Goal: Task Accomplishment & Management: Use online tool/utility

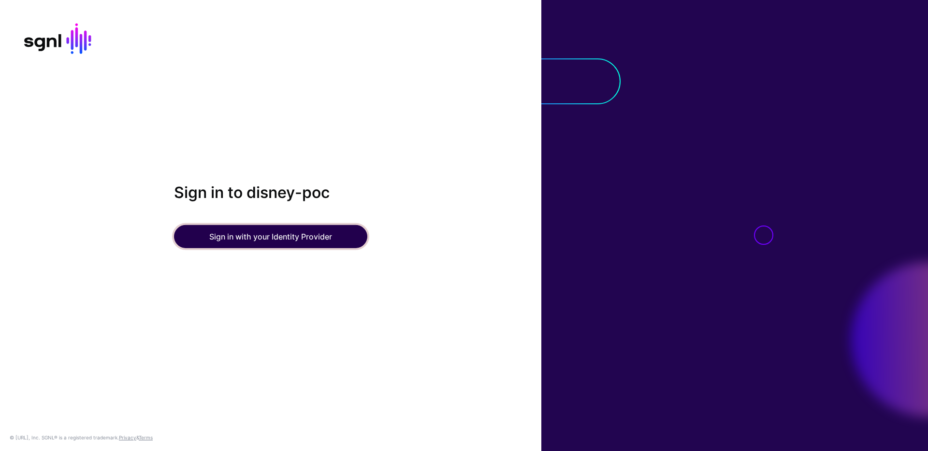
click at [262, 236] on button "Sign in with your Identity Provider" at bounding box center [270, 236] width 193 height 23
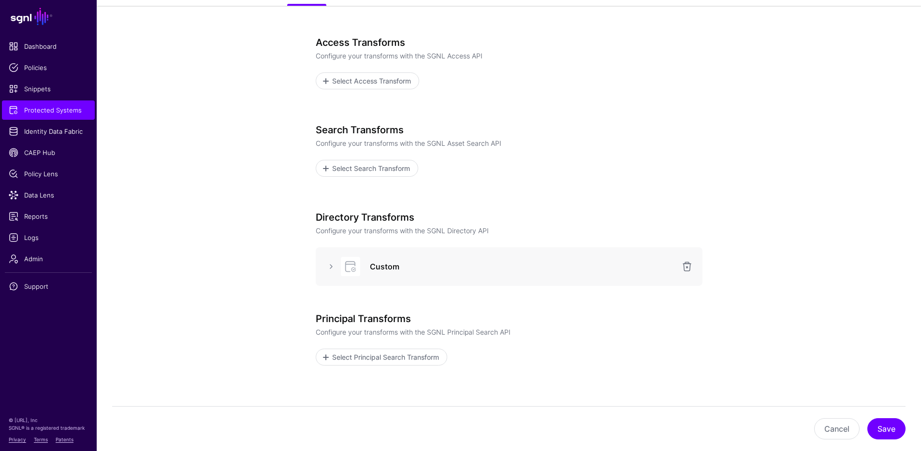
scroll to position [169, 0]
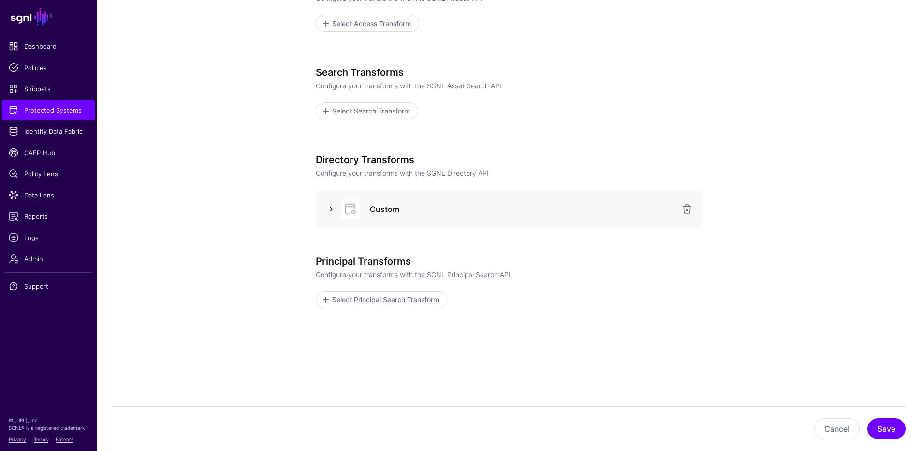
click at [332, 211] on link at bounding box center [331, 209] width 12 height 12
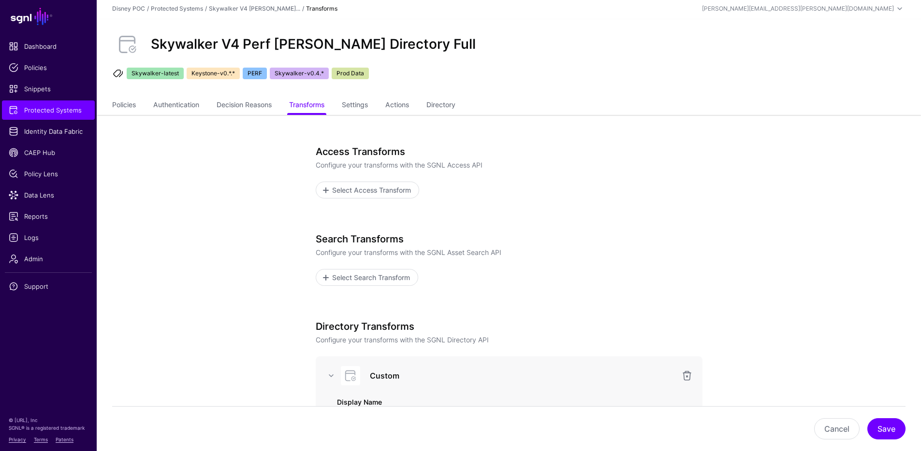
scroll to position [0, 0]
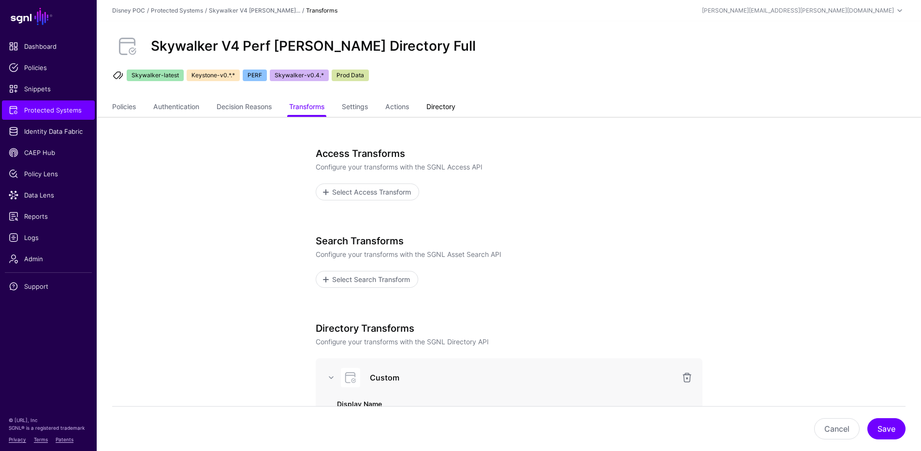
click at [455, 109] on link "Directory" at bounding box center [440, 108] width 29 height 18
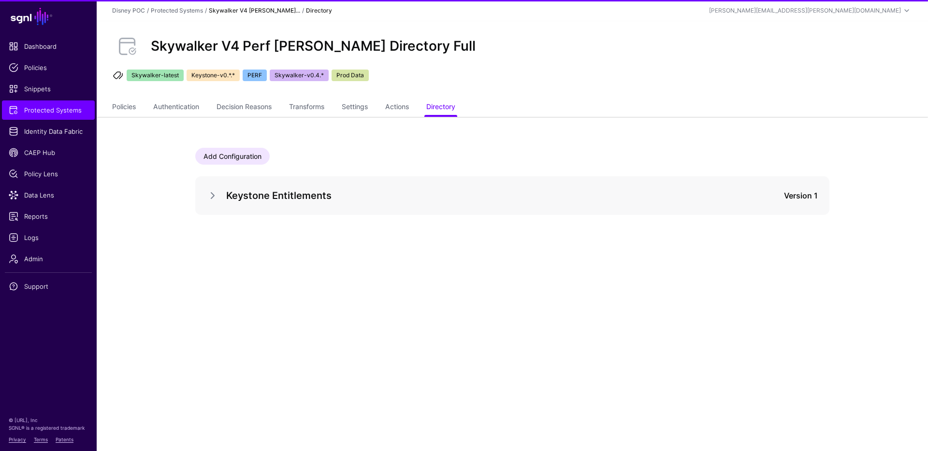
drag, startPoint x: 210, startPoint y: 194, endPoint x: 227, endPoint y: 192, distance: 17.5
click at [210, 194] on link at bounding box center [213, 196] width 12 height 12
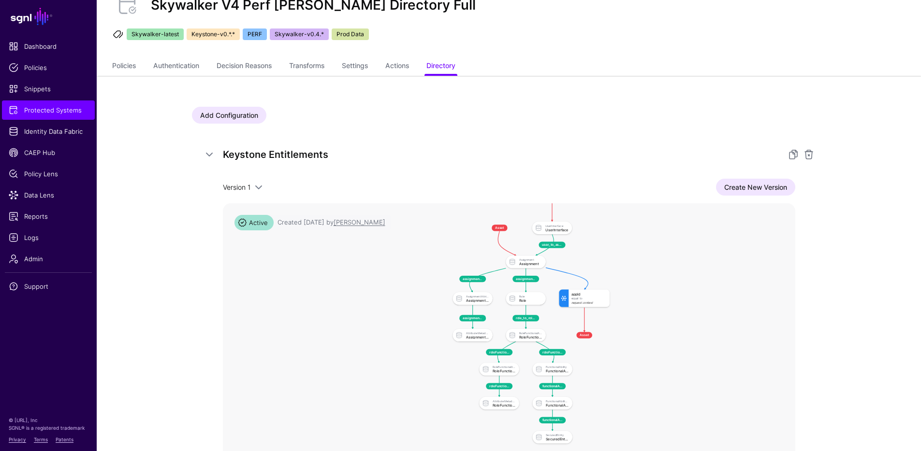
scroll to position [171, 0]
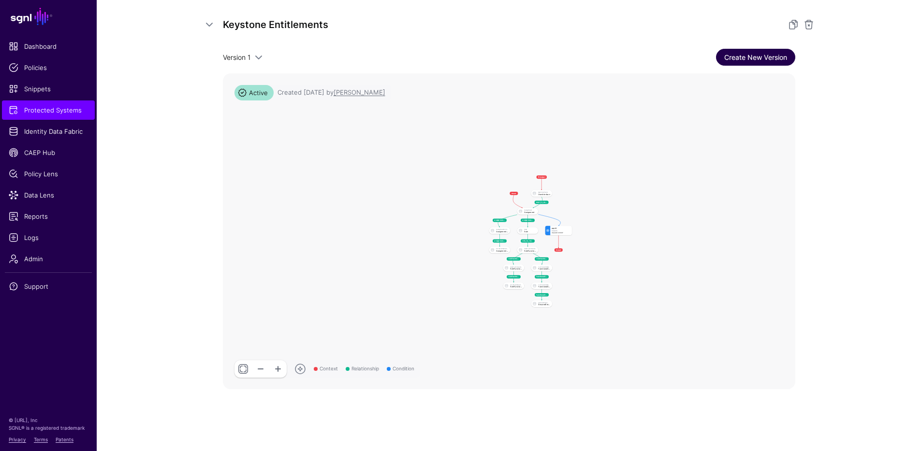
click at [751, 54] on link "Create New Version" at bounding box center [755, 57] width 79 height 17
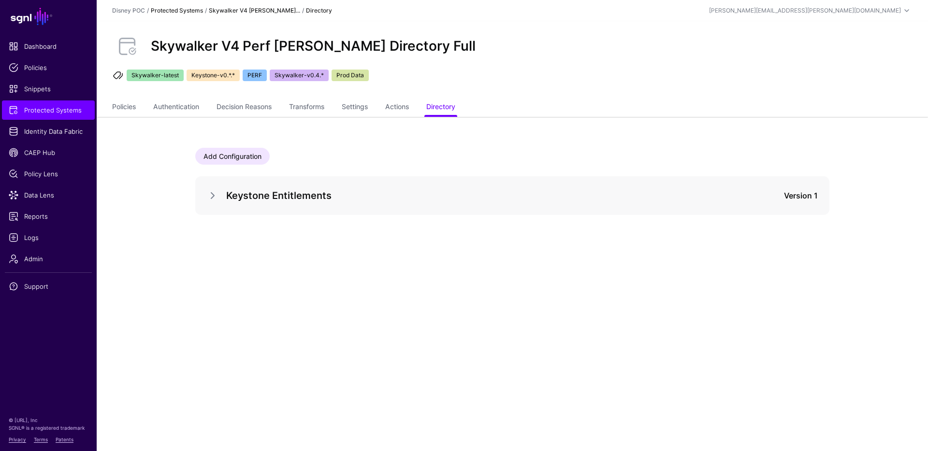
click at [168, 8] on link "Protected Systems" at bounding box center [177, 10] width 52 height 7
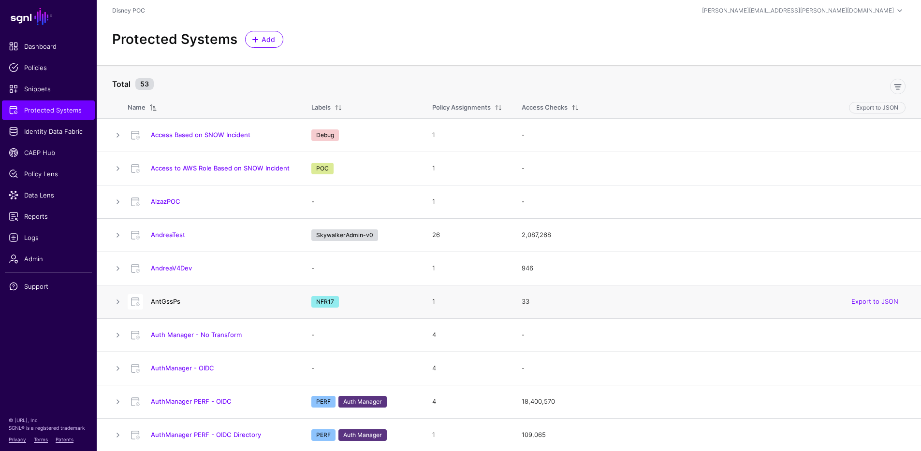
click at [161, 300] on link "AntGssPs" at bounding box center [165, 302] width 29 height 8
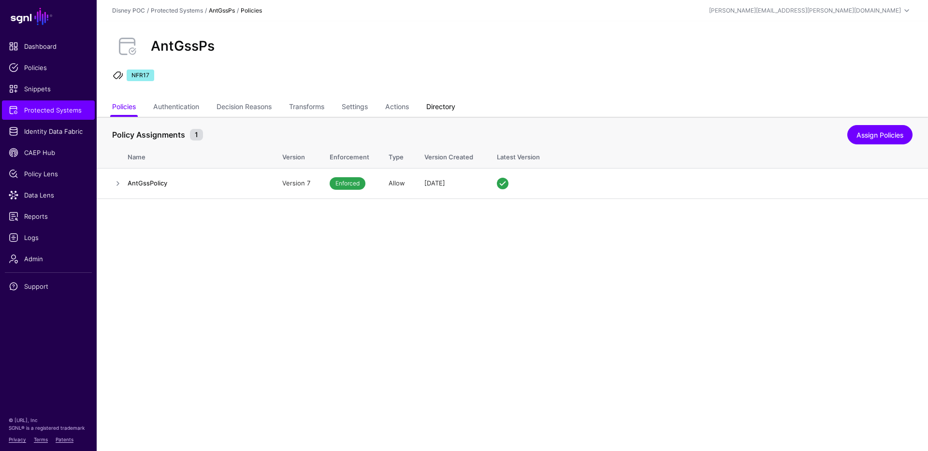
click at [455, 100] on link "Directory" at bounding box center [440, 108] width 29 height 18
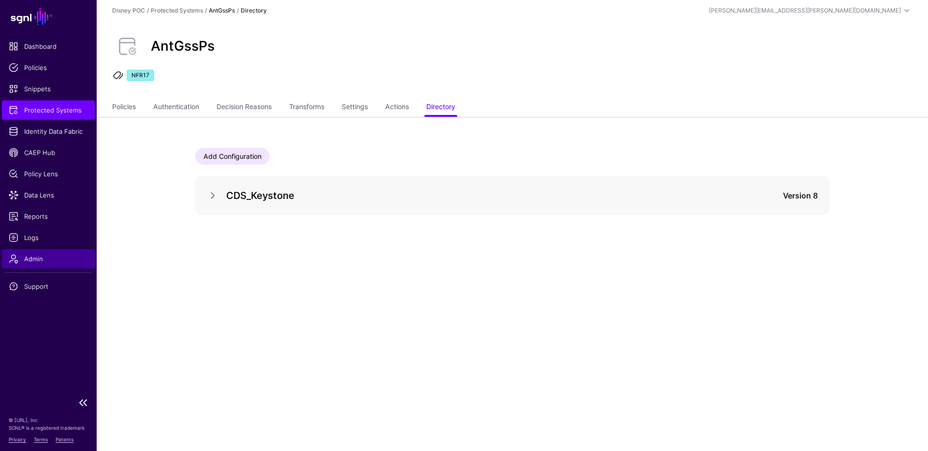
click at [42, 259] on span "Admin" at bounding box center [48, 259] width 79 height 10
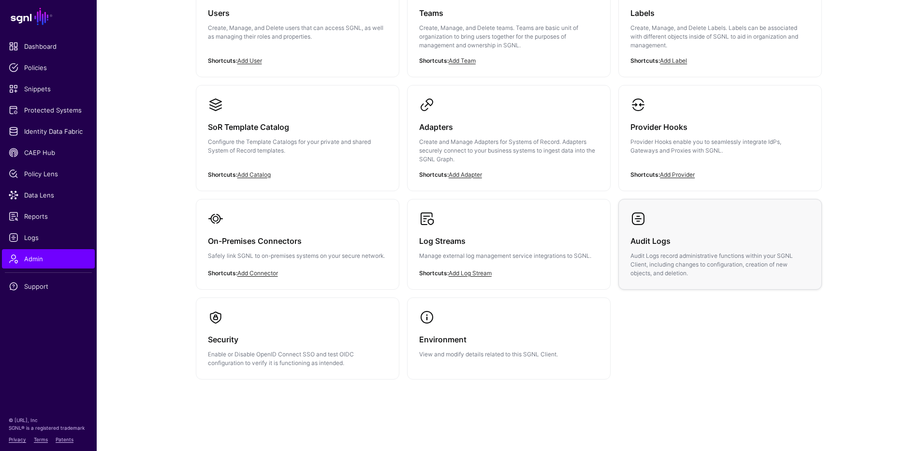
scroll to position [133, 0]
click at [690, 240] on h3 "Audit Logs" at bounding box center [719, 240] width 179 height 14
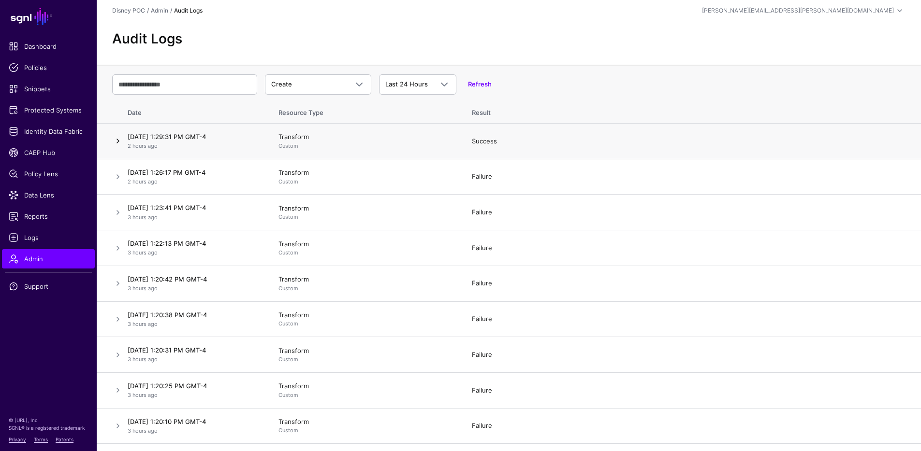
click at [116, 140] on link at bounding box center [118, 141] width 12 height 12
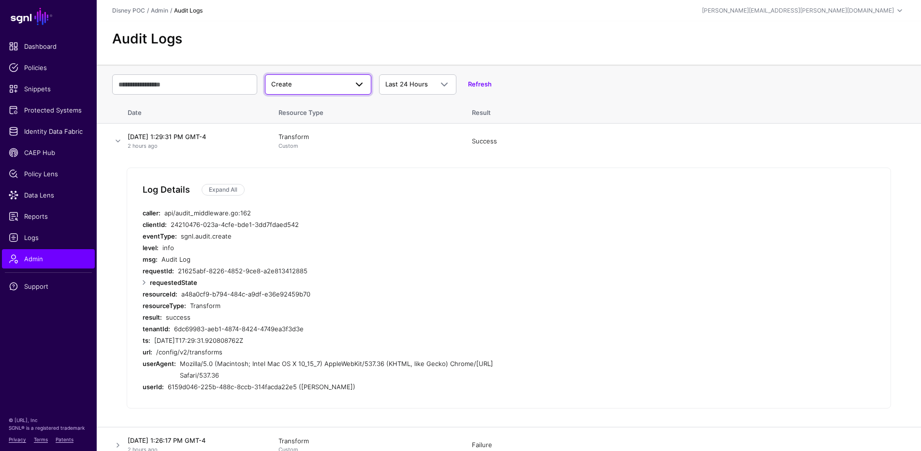
click at [354, 80] on span at bounding box center [359, 85] width 12 height 12
click at [305, 117] on div "Update" at bounding box center [318, 122] width 91 height 10
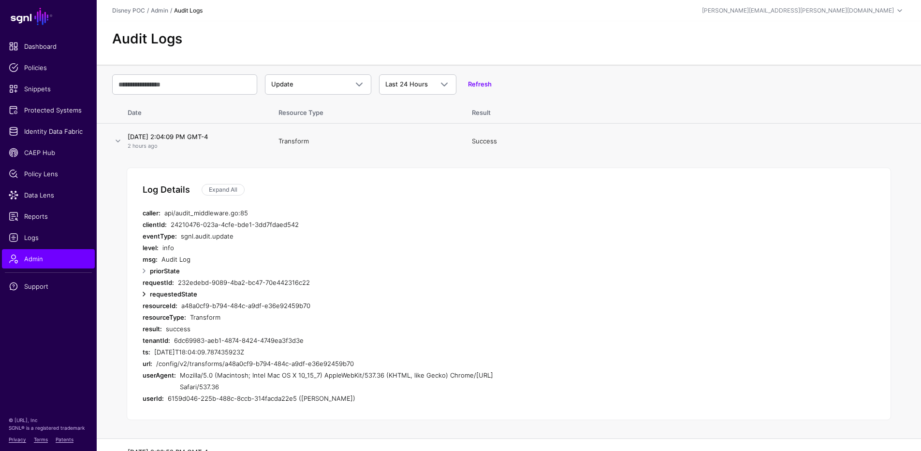
click at [142, 294] on link at bounding box center [144, 295] width 12 height 12
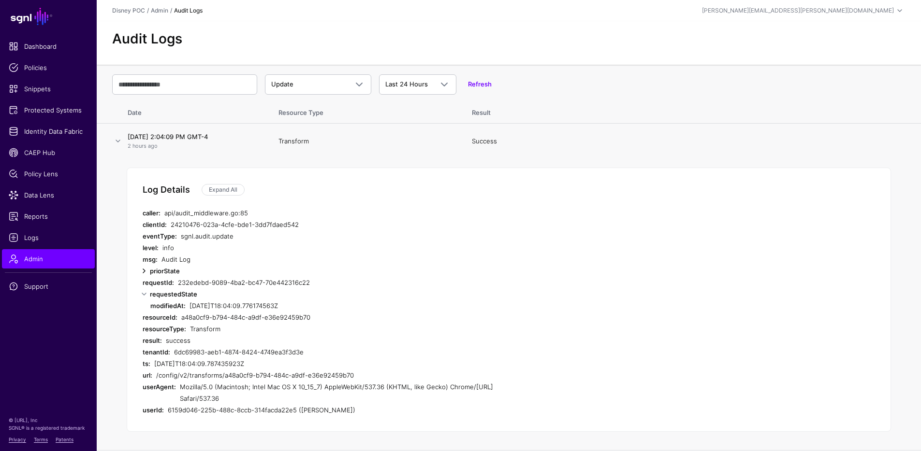
click at [144, 270] on link at bounding box center [144, 271] width 12 height 12
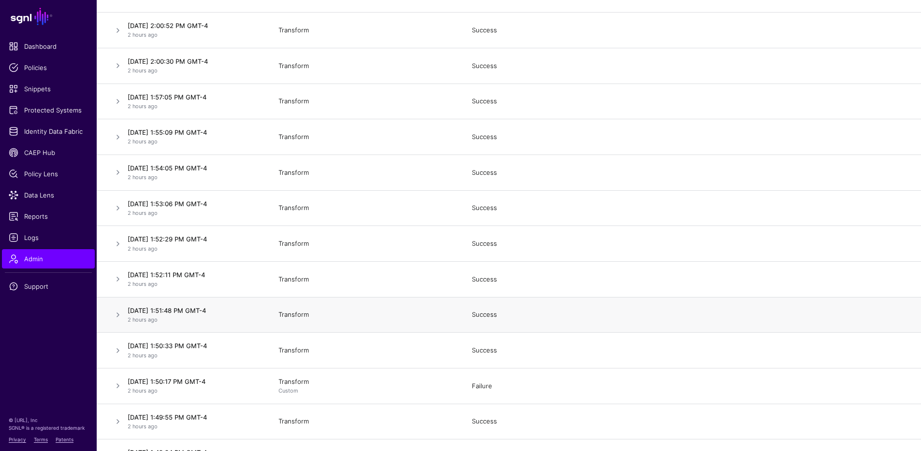
scroll to position [226, 0]
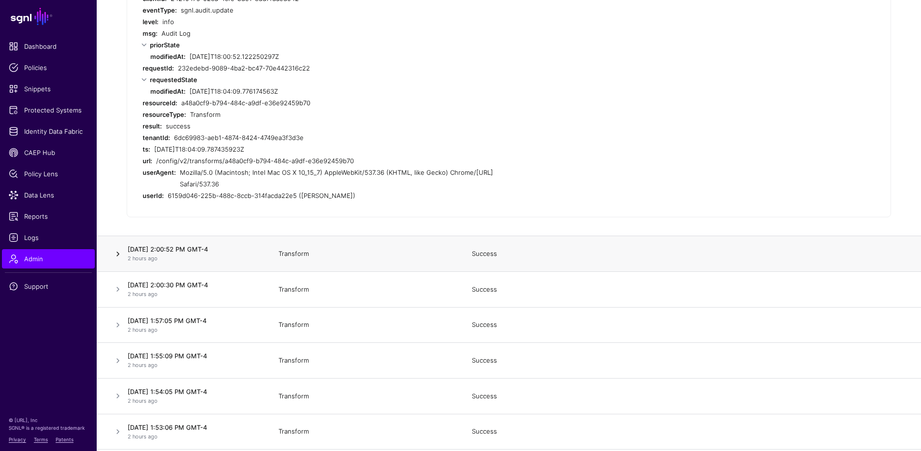
click at [116, 253] on link at bounding box center [118, 254] width 12 height 12
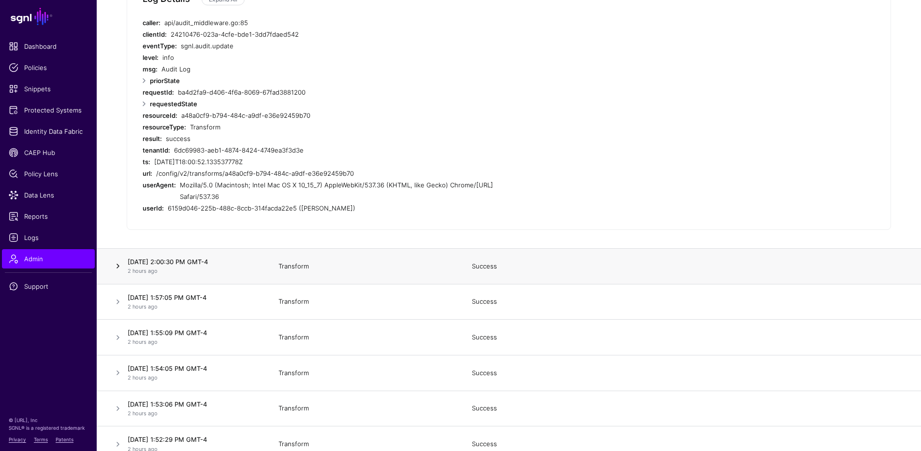
click at [118, 267] on link at bounding box center [118, 267] width 12 height 12
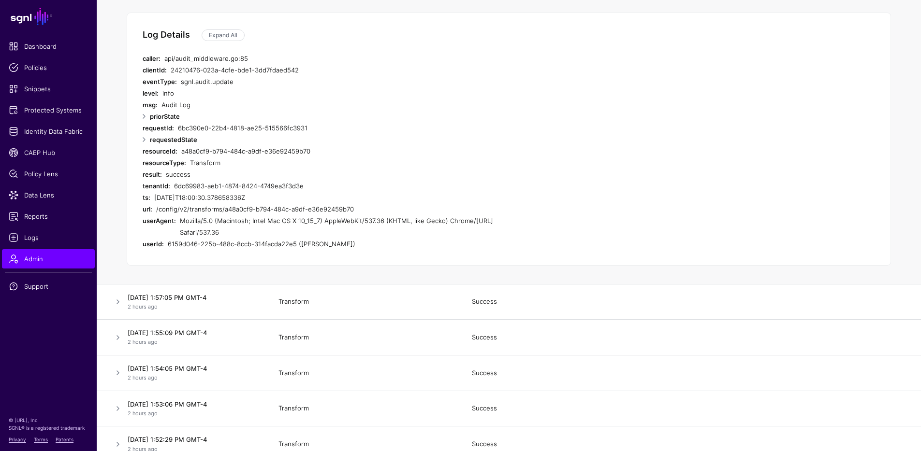
click at [151, 144] on div "requestedState" at bounding box center [337, 140] width 375 height 12
click at [149, 141] on link at bounding box center [144, 140] width 12 height 12
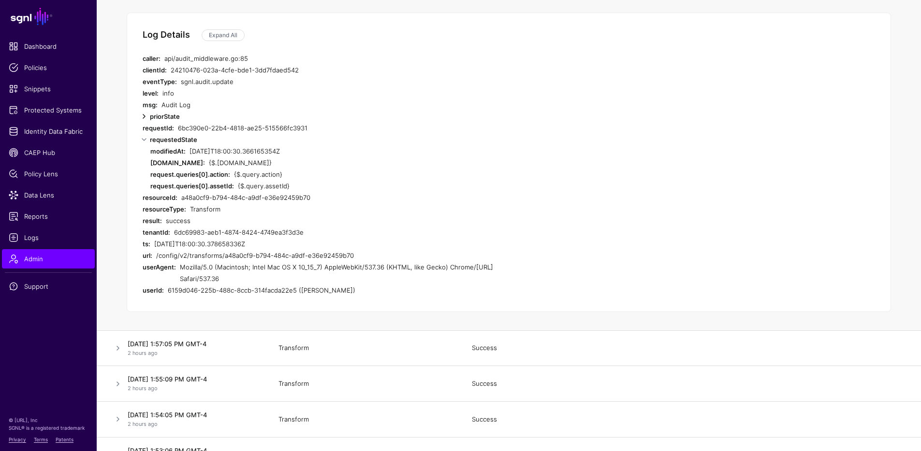
click at [145, 114] on link at bounding box center [144, 117] width 12 height 12
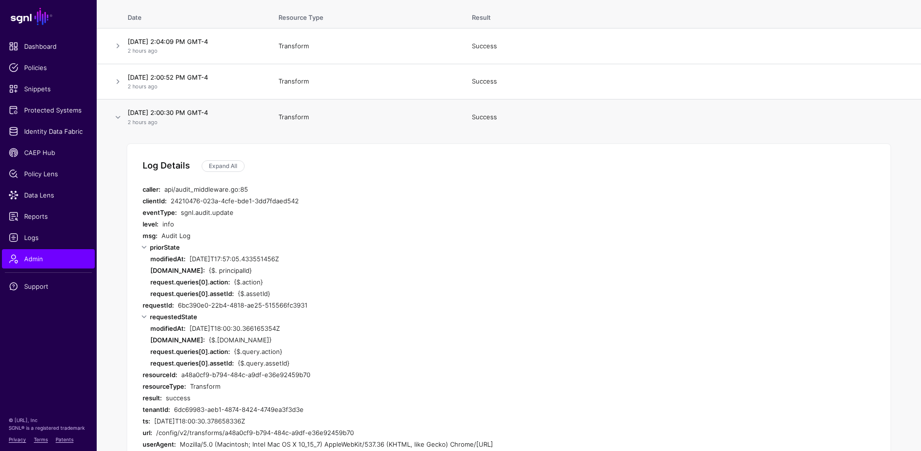
scroll to position [0, 0]
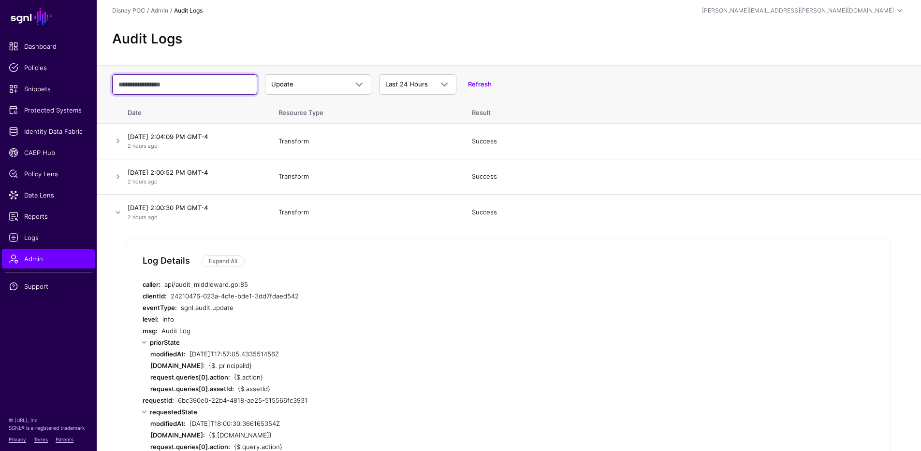
click at [160, 87] on input "text" at bounding box center [184, 84] width 145 height 20
click at [611, 58] on div "Audit Logs" at bounding box center [509, 43] width 824 height 44
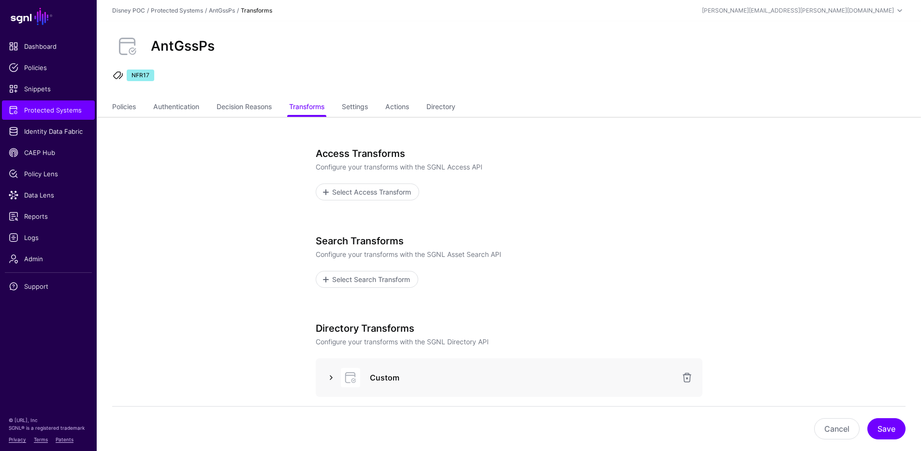
click at [326, 376] on link at bounding box center [331, 378] width 12 height 12
click at [446, 104] on link "Directory" at bounding box center [440, 108] width 29 height 18
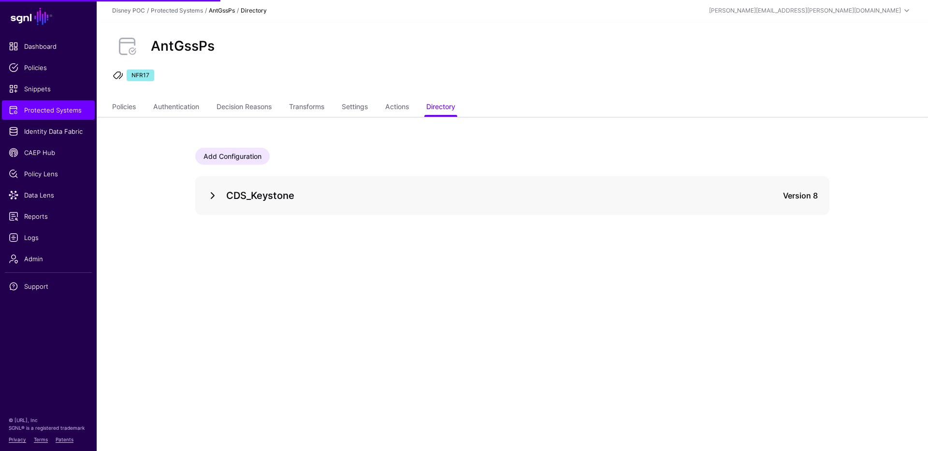
click at [211, 195] on link at bounding box center [213, 196] width 12 height 12
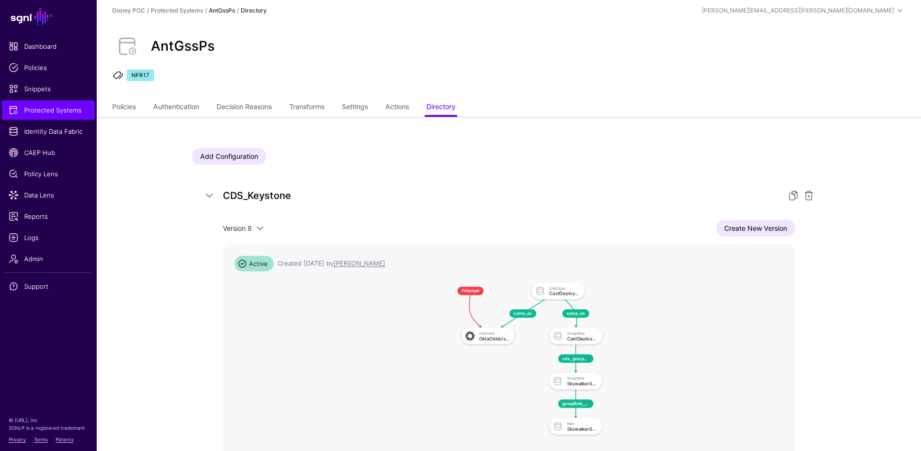
drag, startPoint x: 871, startPoint y: 365, endPoint x: 806, endPoint y: 278, distance: 108.7
click at [806, 278] on app-integrations-item-directory "Add Configuration CDS_Keystone Version 8 Version 8 Version 7 Version 6 Version …" at bounding box center [509, 370] width 824 height 506
click at [780, 229] on link "Create New Version" at bounding box center [755, 228] width 79 height 17
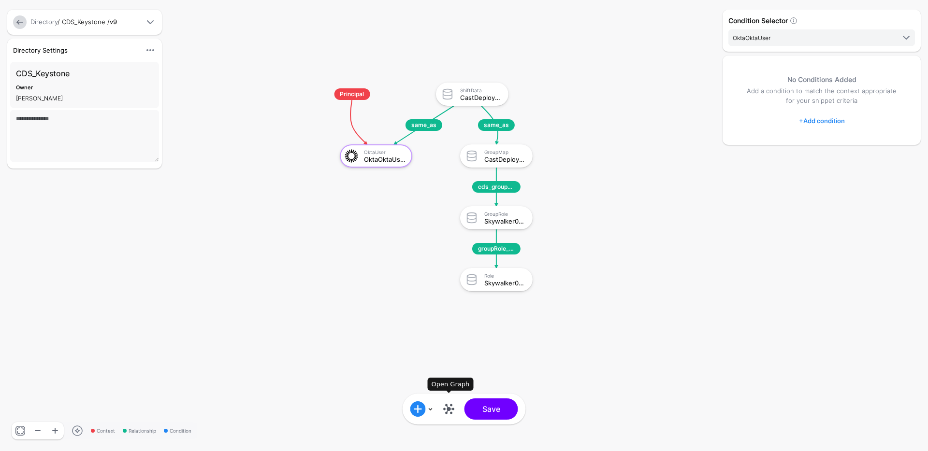
click at [453, 412] on link at bounding box center [448, 409] width 15 height 15
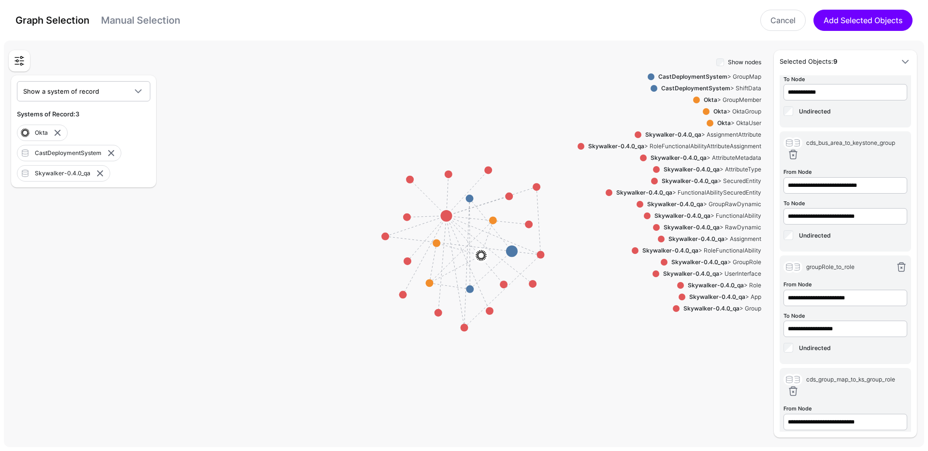
scroll to position [592, 0]
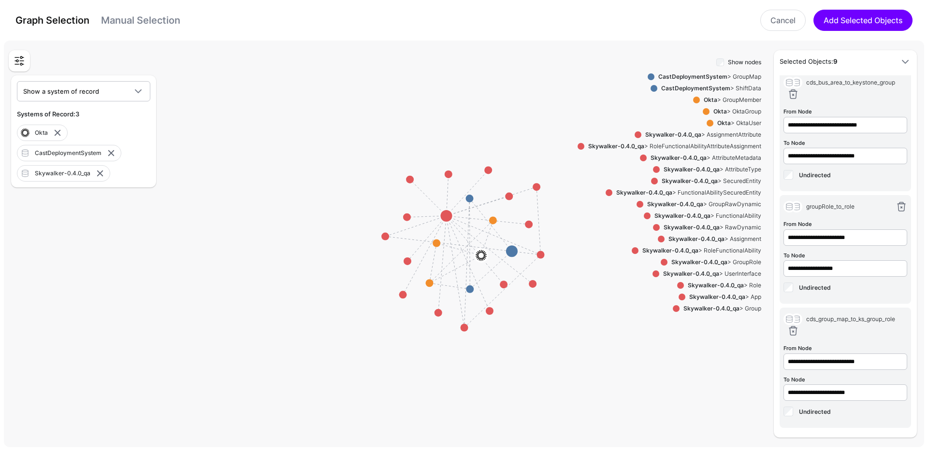
click at [715, 283] on strong "Skywalker-0.4.0_qa" at bounding box center [716, 285] width 56 height 7
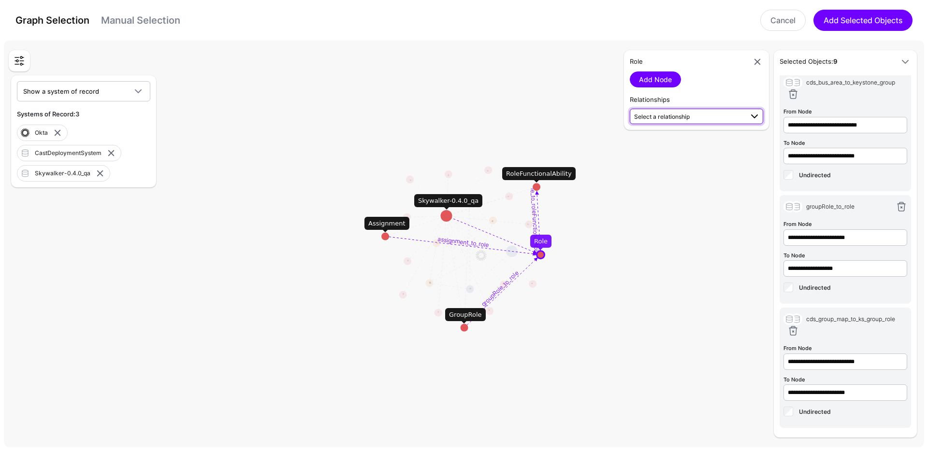
click at [702, 117] on span "Select a relationship" at bounding box center [688, 116] width 109 height 10
click at [689, 205] on span "groupRole_to_role GroupRole (Skywalk...) - Role (Skywalk...)" at bounding box center [697, 207] width 118 height 23
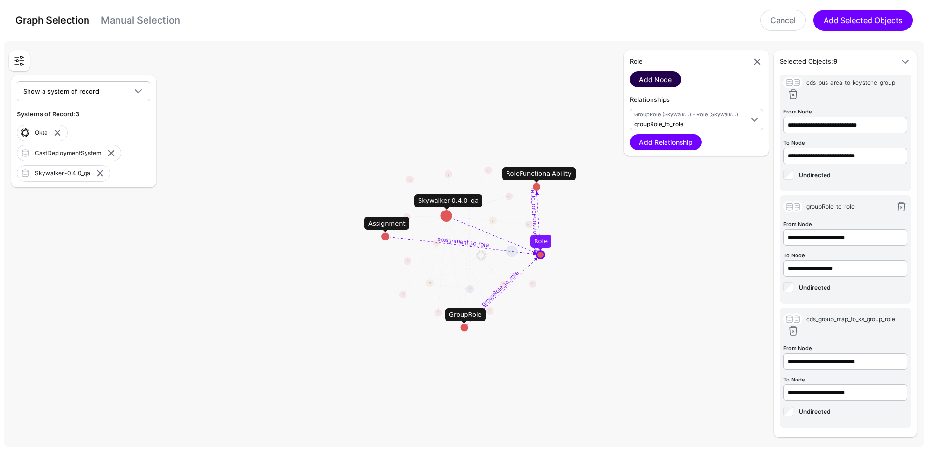
click at [654, 80] on link "Add Node" at bounding box center [655, 80] width 51 height 16
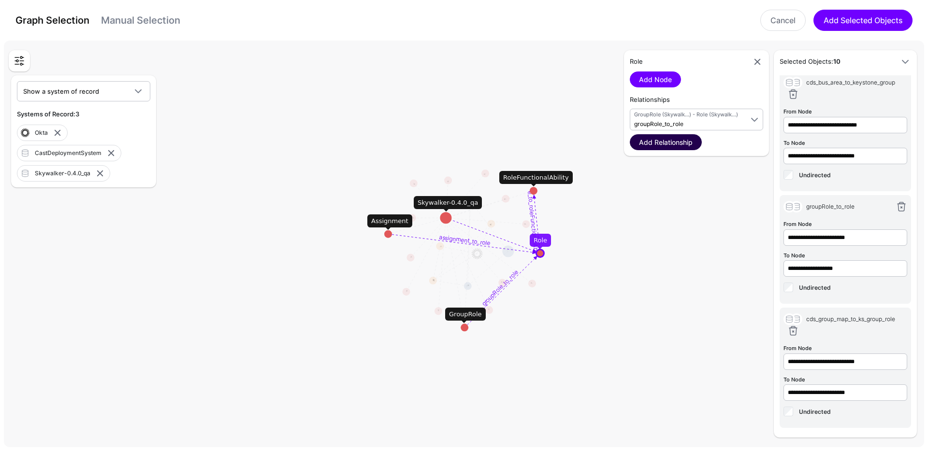
click at [657, 139] on link "Add Relationship" at bounding box center [666, 142] width 72 height 16
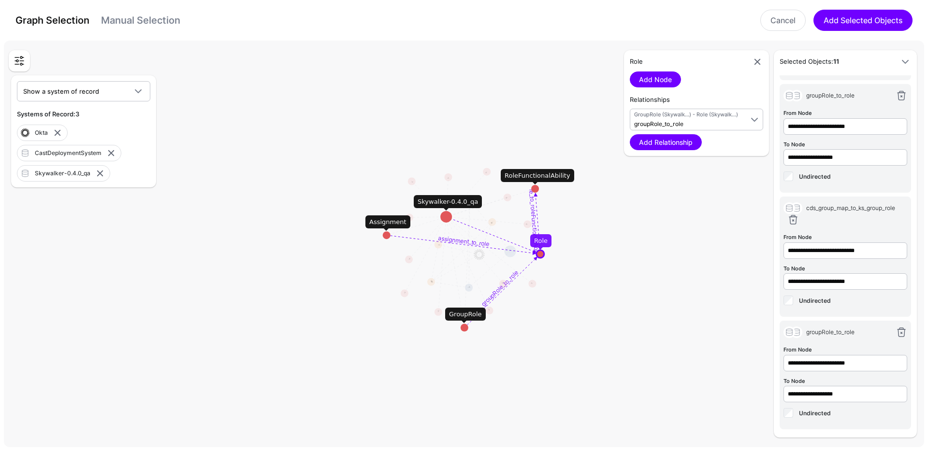
scroll to position [794, 0]
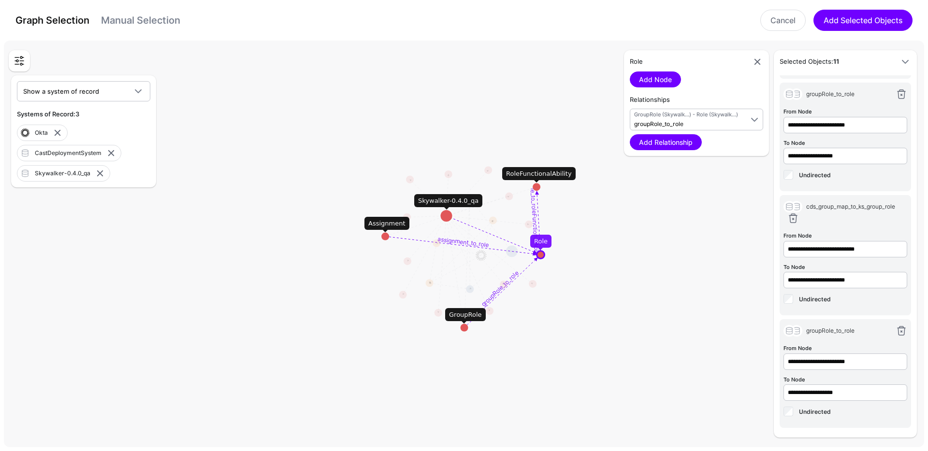
click at [382, 223] on div "Assignment" at bounding box center [386, 224] width 45 height 14
click at [387, 236] on circle at bounding box center [385, 237] width 8 height 8
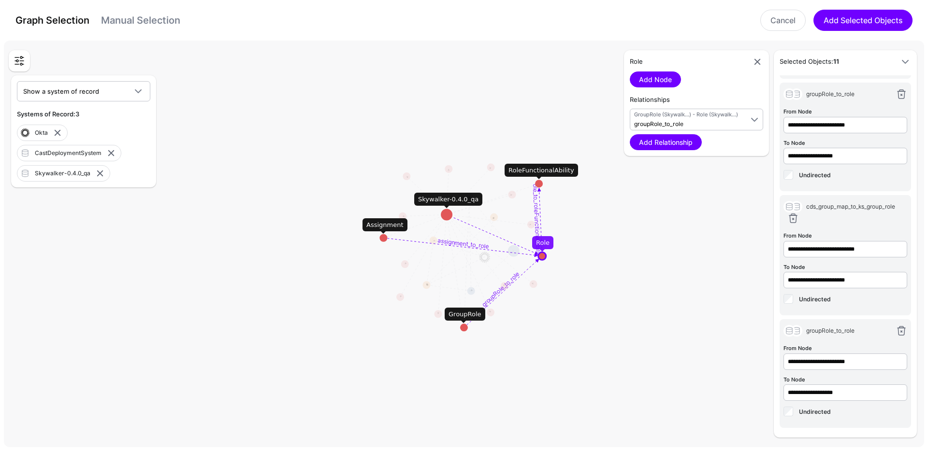
click at [386, 231] on div "Assignment" at bounding box center [385, 225] width 45 height 14
click at [386, 227] on div "Assignment" at bounding box center [384, 226] width 45 height 14
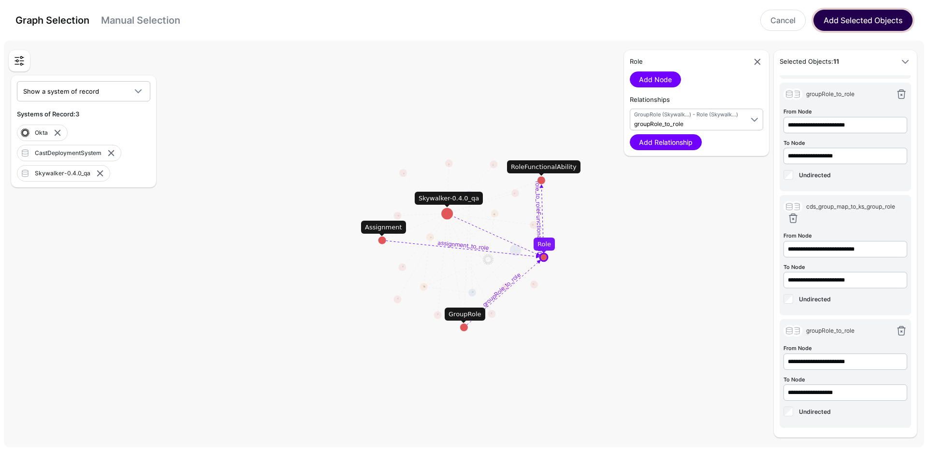
click at [851, 26] on button "Add Selected Objects" at bounding box center [862, 20] width 99 height 21
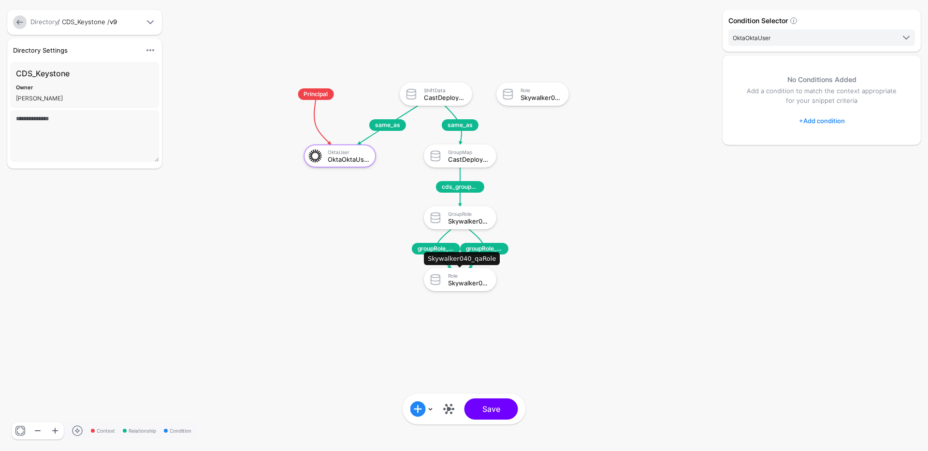
click at [465, 277] on div "Role" at bounding box center [469, 276] width 42 height 6
click div "Skywalker040_qaRole"
click at [452, 407] on link at bounding box center [448, 409] width 15 height 15
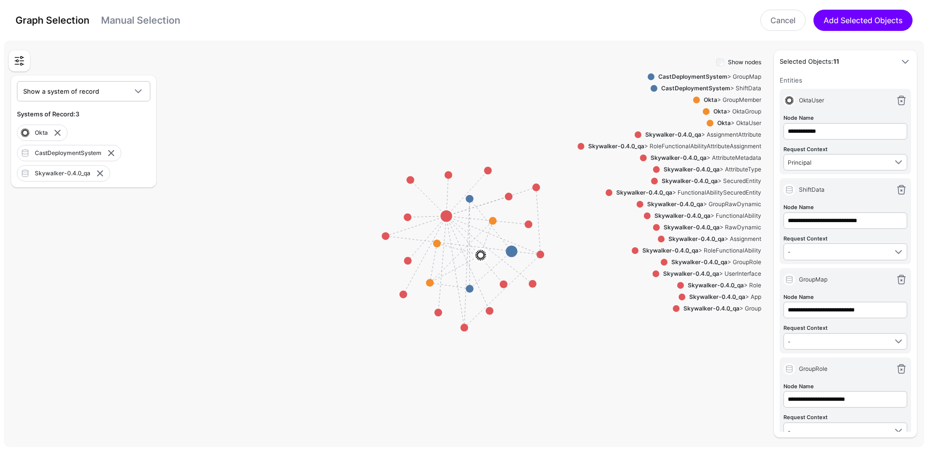
click at [733, 286] on strong "Skywalker-0.4.0_qa" at bounding box center [716, 285] width 56 height 7
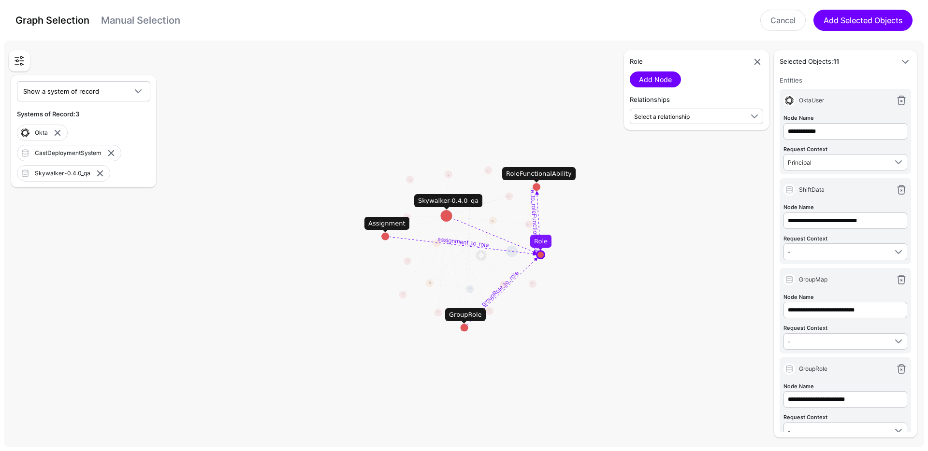
click at [541, 254] on circle at bounding box center [541, 255] width 8 height 8
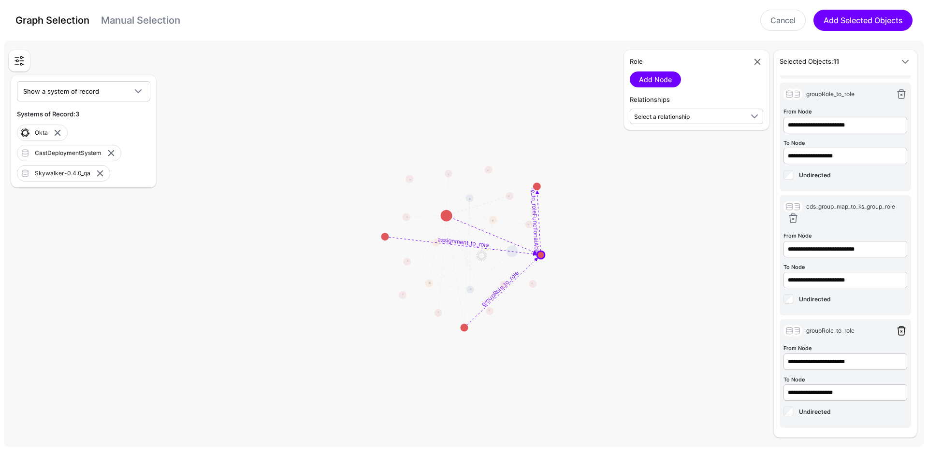
click at [896, 329] on link at bounding box center [902, 331] width 12 height 12
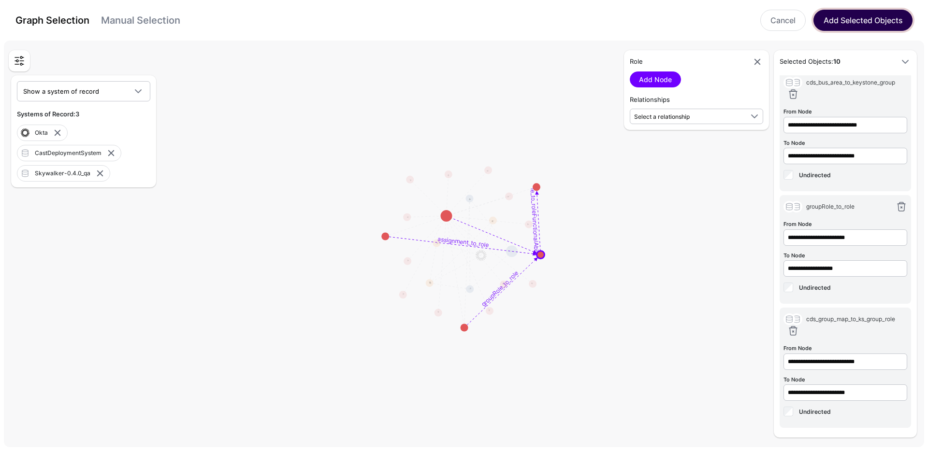
click at [843, 26] on button "Add Selected Objects" at bounding box center [862, 20] width 99 height 21
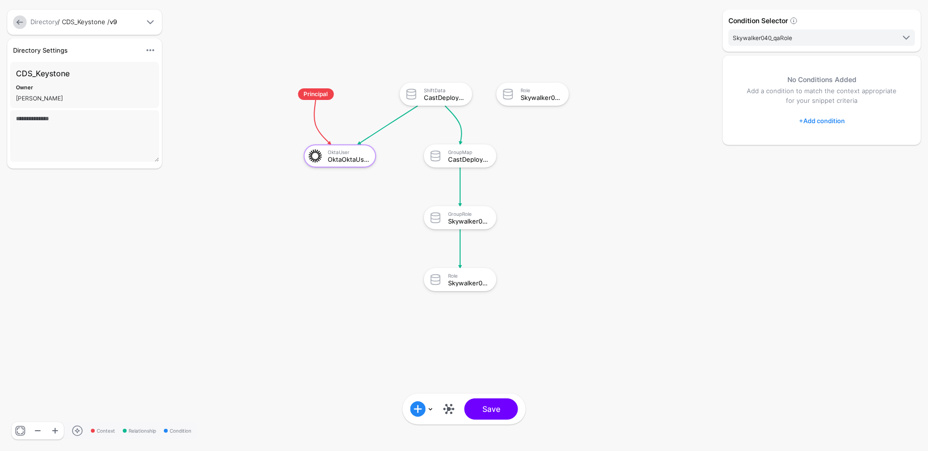
scroll to position [0, 0]
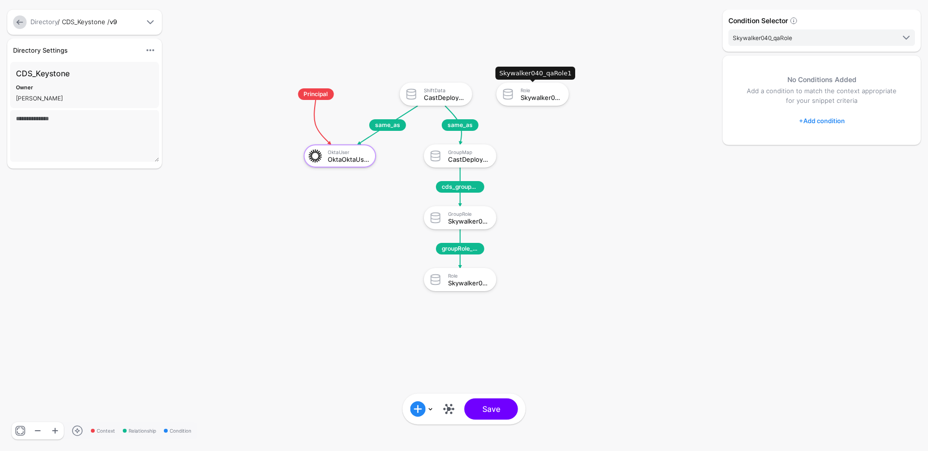
click at [540, 97] on div "Skywalker040_qaRole1" at bounding box center [542, 97] width 42 height 7
click at [451, 404] on link at bounding box center [448, 409] width 15 height 15
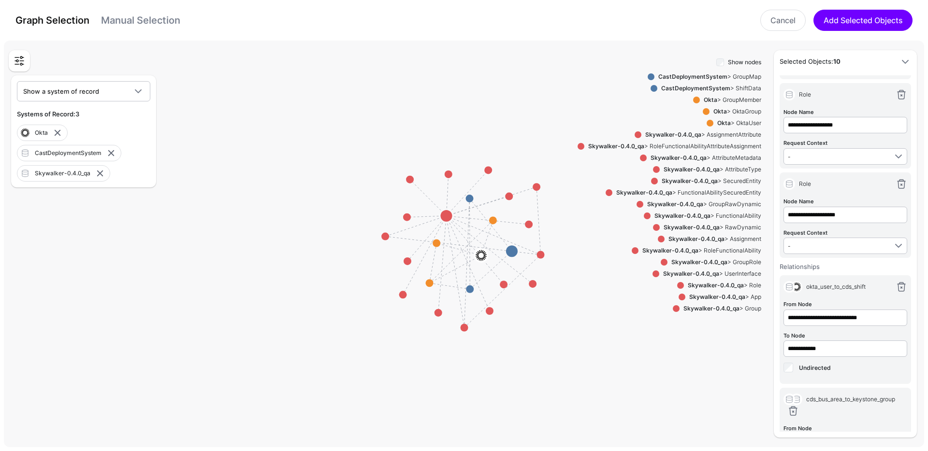
scroll to position [362, 0]
click at [896, 187] on link at bounding box center [902, 186] width 12 height 12
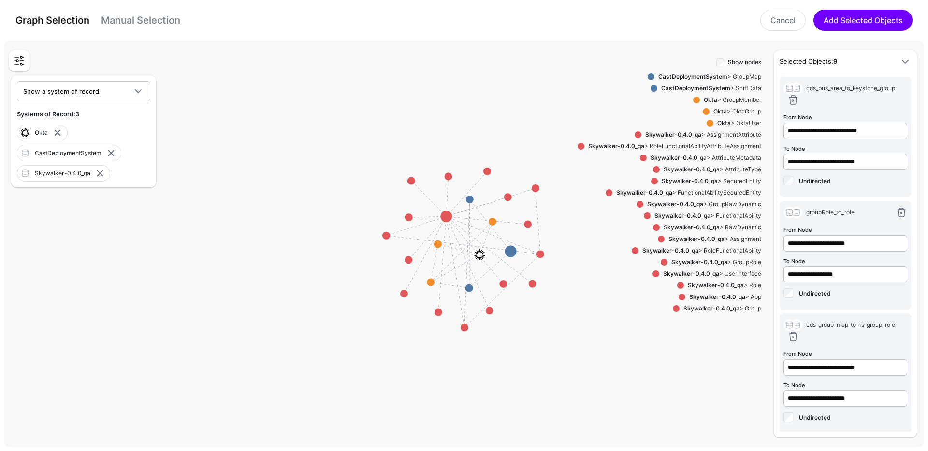
scroll to position [592, 0]
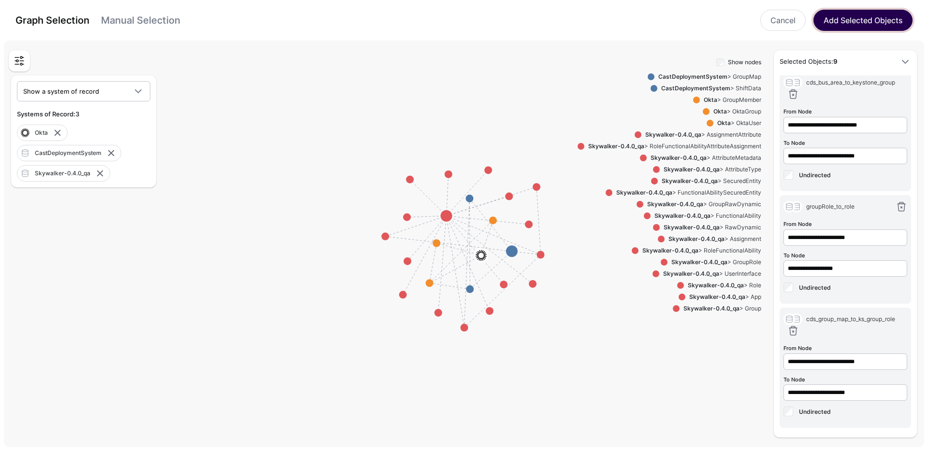
click at [847, 26] on button "Add Selected Objects" at bounding box center [862, 20] width 99 height 21
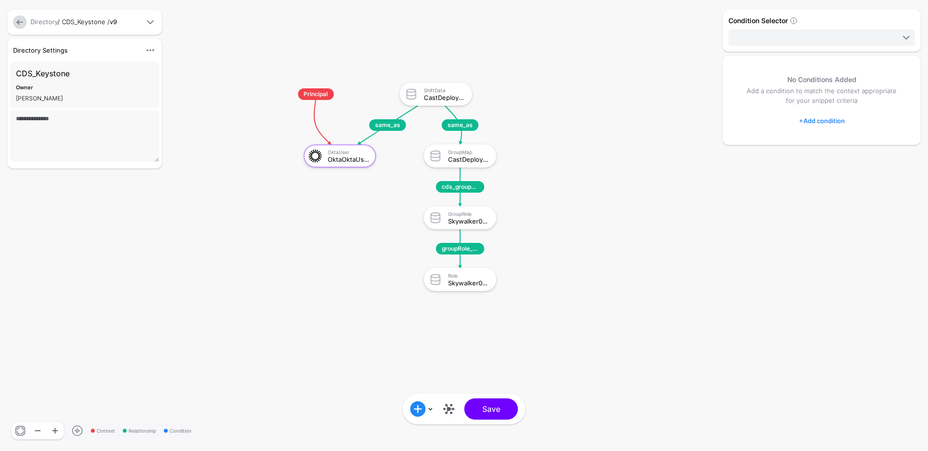
scroll to position [1039, 0]
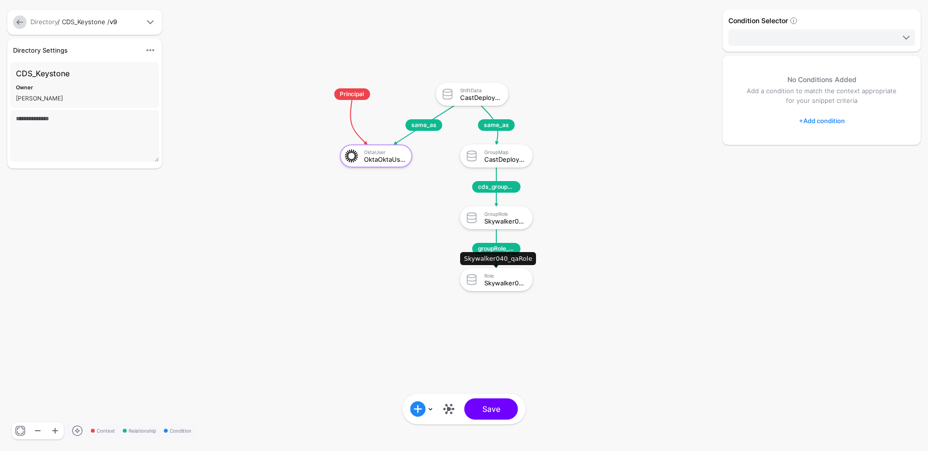
click at [494, 283] on div "Skywalker040_qaRole" at bounding box center [505, 283] width 42 height 7
click at [819, 36] on span "Skywalker040_qaRole" at bounding box center [814, 37] width 162 height 11
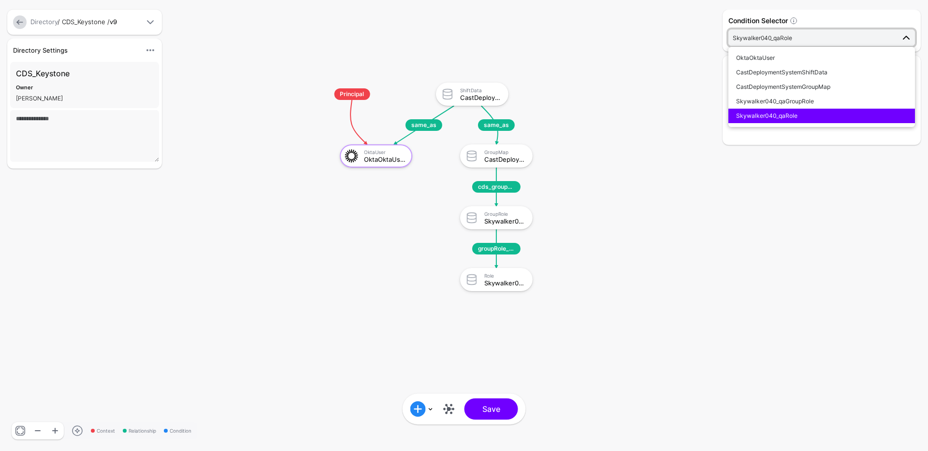
click at [819, 36] on span "Skywalker040_qaRole" at bounding box center [814, 37] width 162 height 11
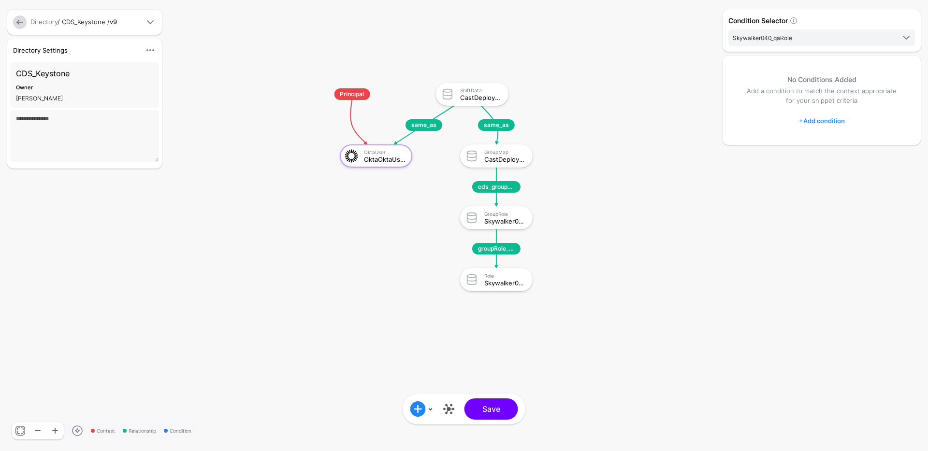
click at [828, 121] on link "+ Add condition" at bounding box center [822, 120] width 46 height 15
click at [833, 176] on div "Add Condition Group" at bounding box center [845, 180] width 82 height 10
click at [836, 182] on div "Graph Condition" at bounding box center [860, 180] width 74 height 9
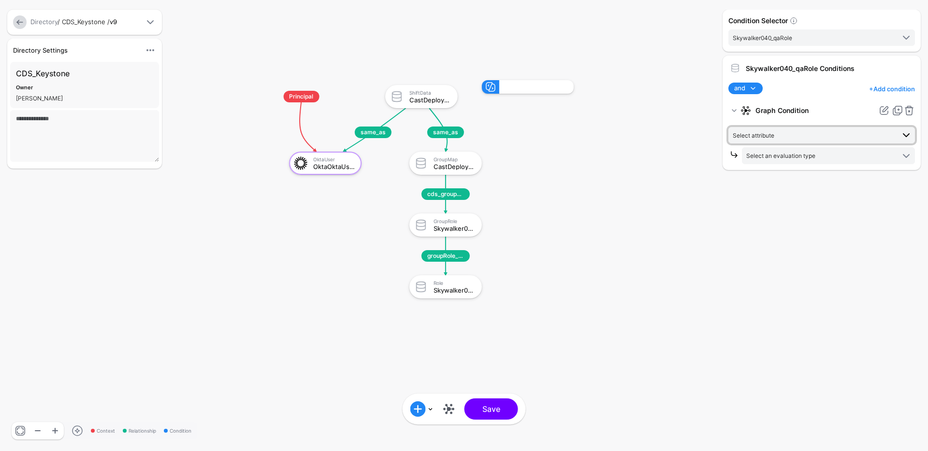
click at [788, 135] on span "Select attribute" at bounding box center [814, 135] width 162 height 11
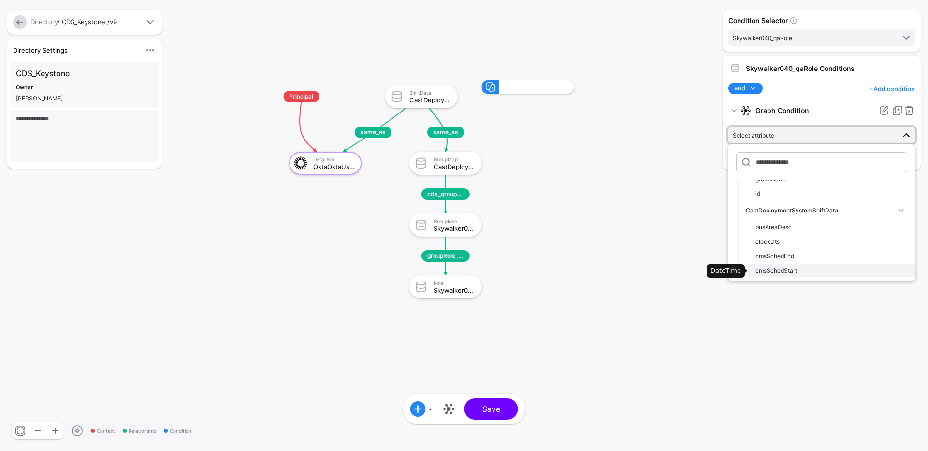
click at [787, 270] on span "cmsSchedStart" at bounding box center [776, 270] width 42 height 7
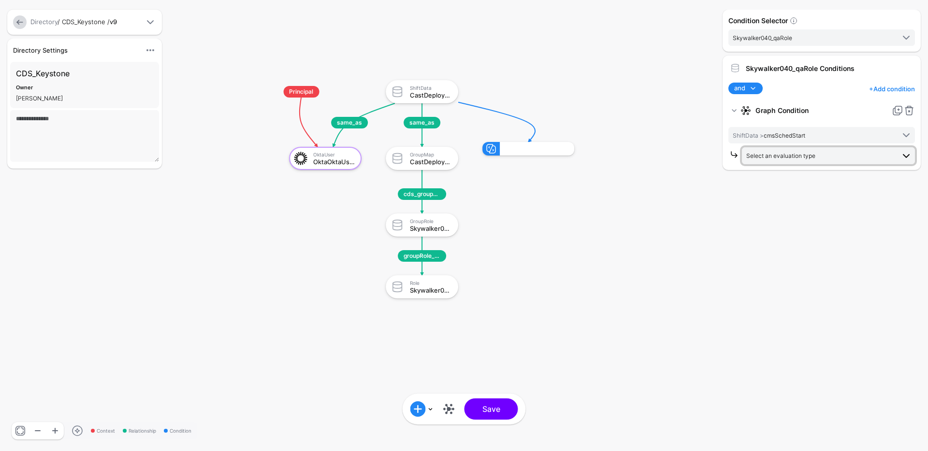
click at [791, 159] on span "Select an evaluation type" at bounding box center [780, 155] width 69 height 7
click at [795, 215] on span "Date + Time Evaluate against date and time conditions, including duration" at bounding box center [829, 219] width 158 height 23
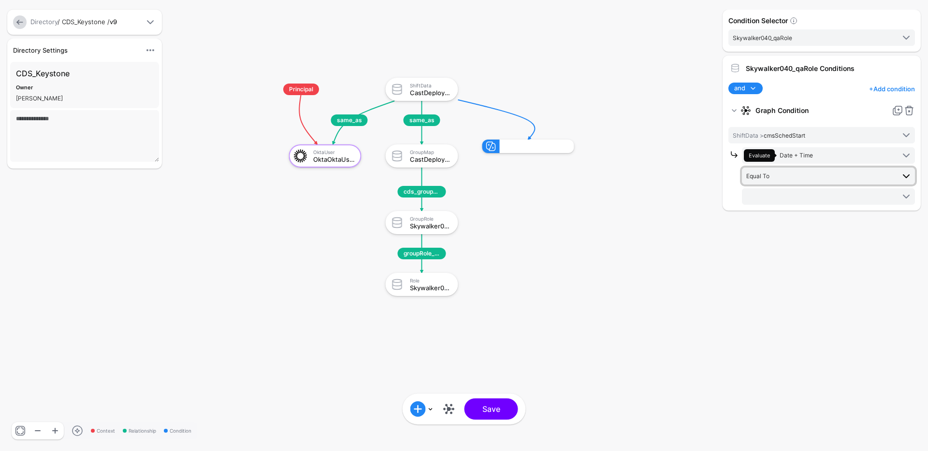
click at [795, 174] on span "Equal To" at bounding box center [820, 176] width 148 height 11
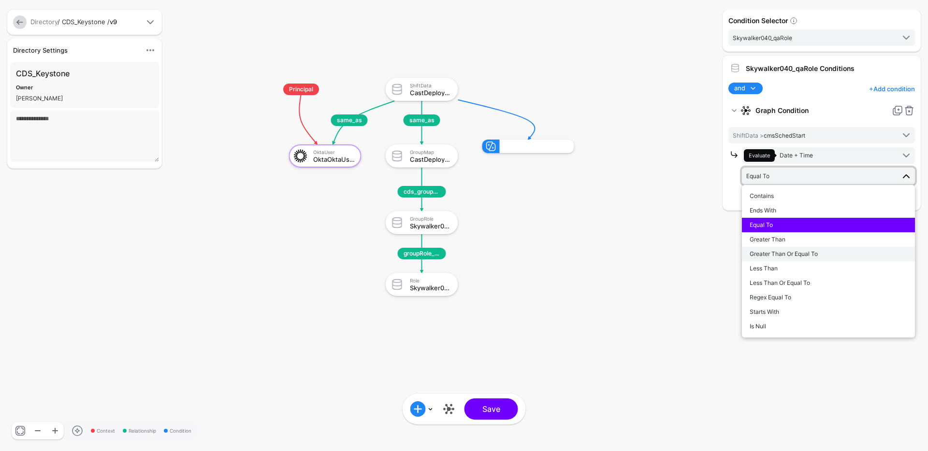
click at [788, 254] on span "Greater Than Or Equal To" at bounding box center [784, 253] width 68 height 7
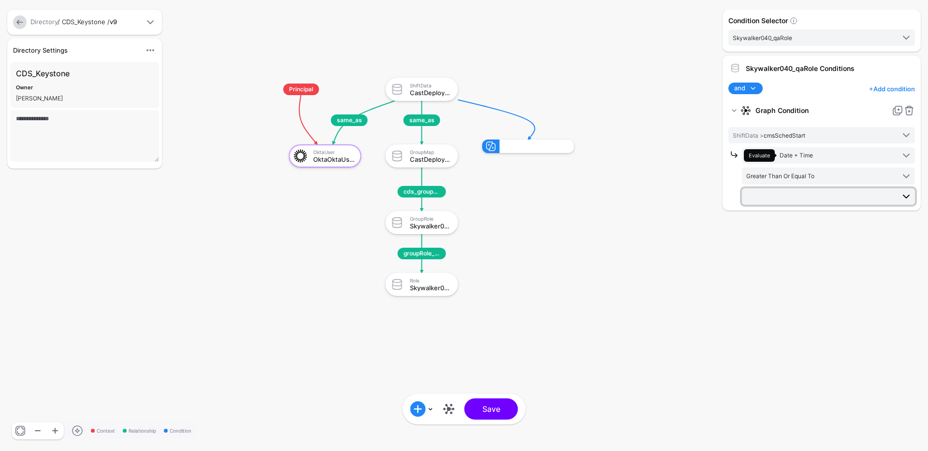
click at [791, 198] on span at bounding box center [829, 197] width 166 height 12
click at [777, 215] on div "Monday" at bounding box center [829, 212] width 158 height 9
click at [785, 204] on link "Monday" at bounding box center [828, 197] width 173 height 16
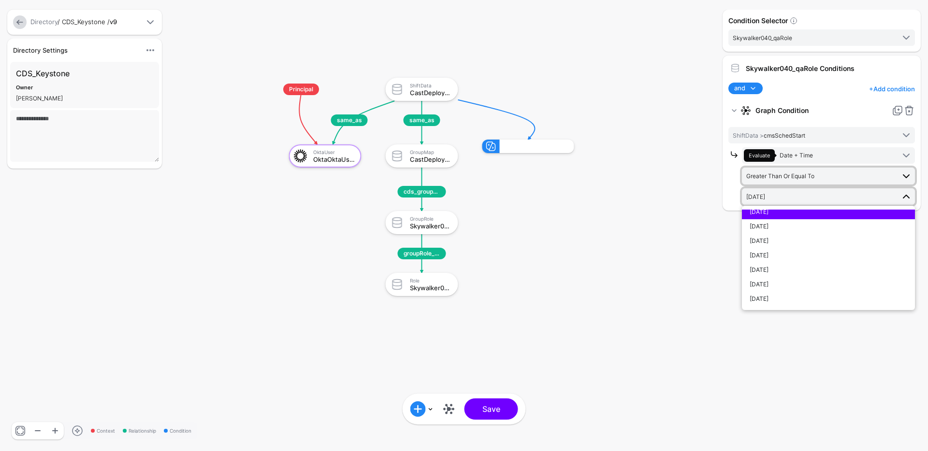
click at [805, 178] on span "Greater Than Or Equal To" at bounding box center [780, 176] width 68 height 7
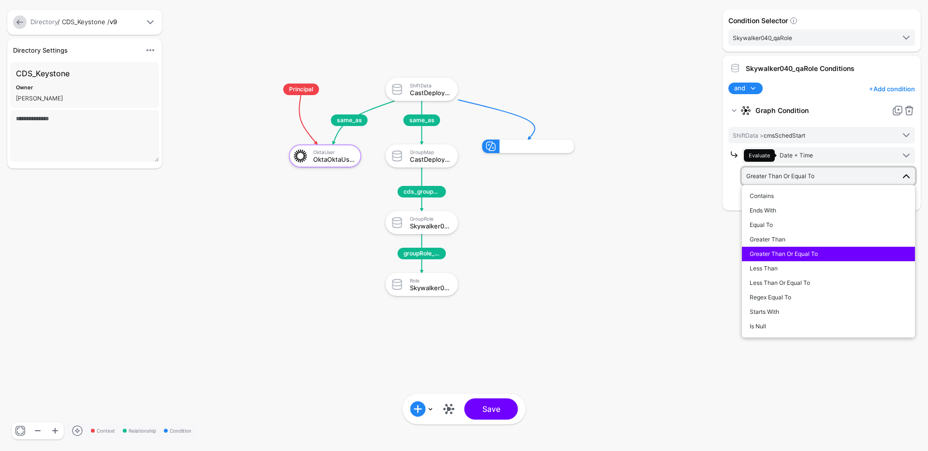
click at [767, 362] on div "Condition Selector Skywalker040_qaRole OktaOktaUser CastDeploymentSystemShiftDa…" at bounding box center [821, 226] width 203 height 432
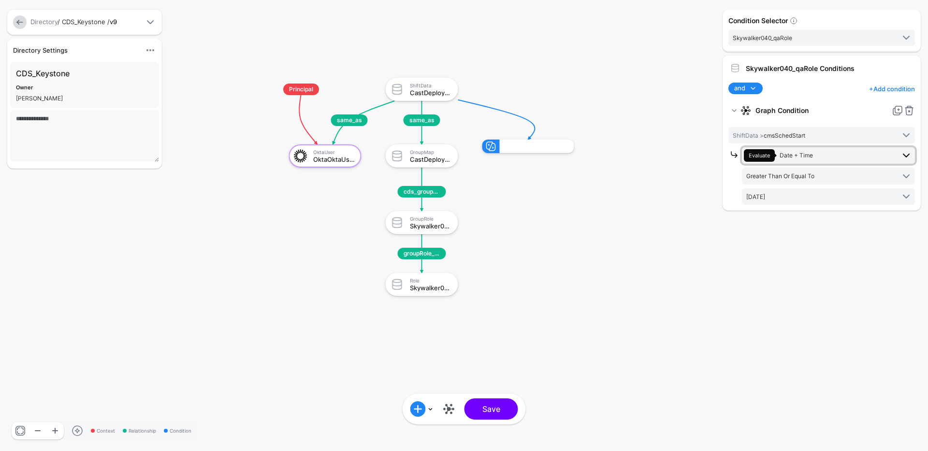
click at [824, 158] on span "Evaluate Date + Time" at bounding box center [819, 155] width 151 height 13
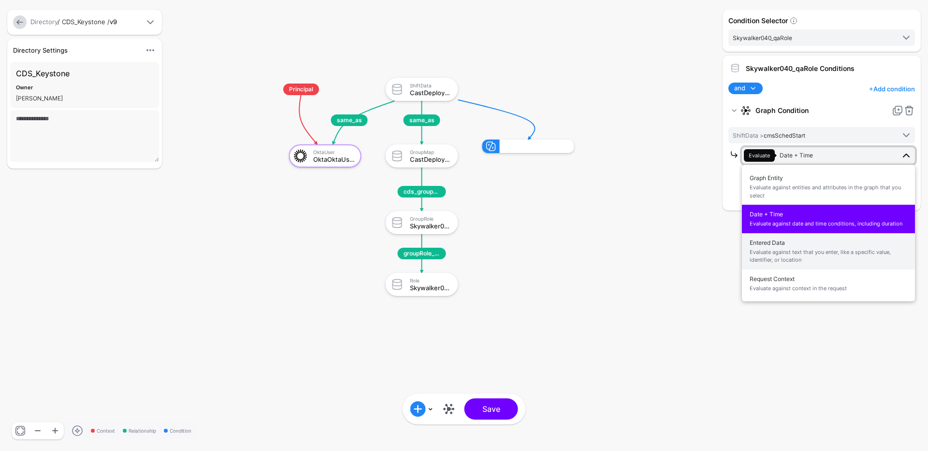
click at [798, 248] on span "Evaluate against text that you enter, like a specific value, identifier, or loc…" at bounding box center [829, 256] width 158 height 16
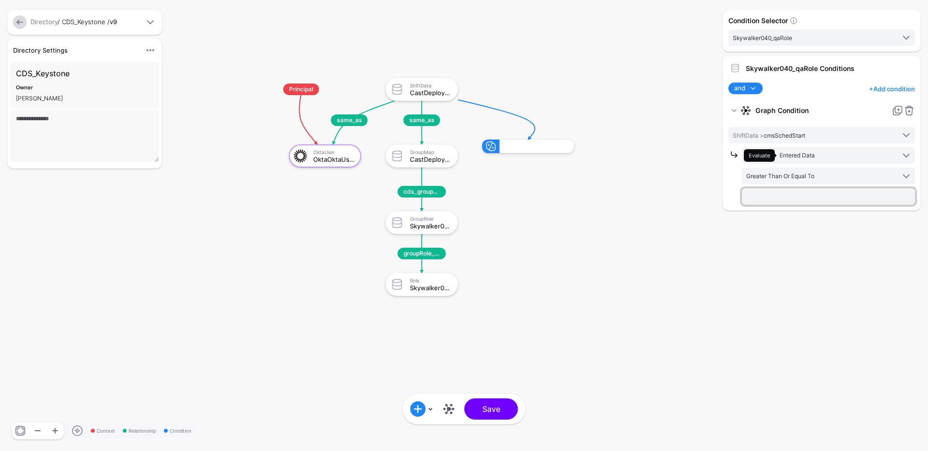
click at [795, 197] on input "text" at bounding box center [828, 197] width 173 height 16
click at [804, 157] on span "Entered Data" at bounding box center [797, 155] width 35 height 7
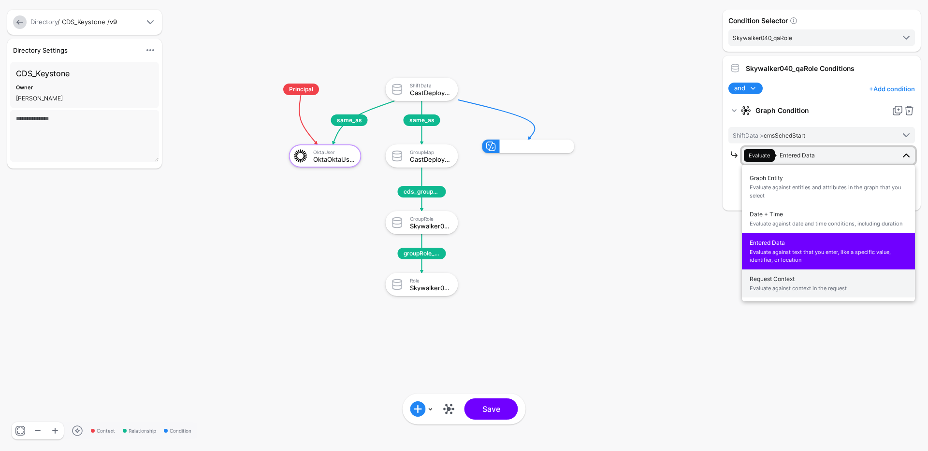
click at [794, 276] on span "Request Context Evaluate against context in the request" at bounding box center [829, 284] width 158 height 23
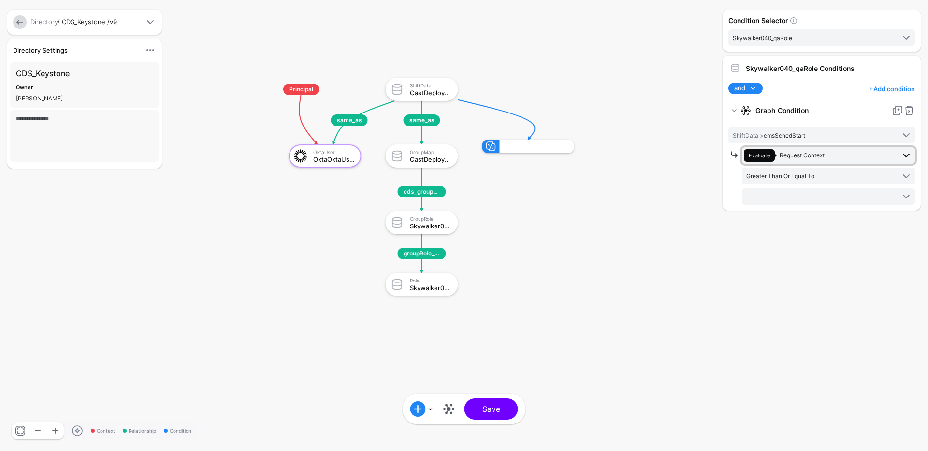
click at [807, 158] on span "Request Context" at bounding box center [802, 155] width 45 height 7
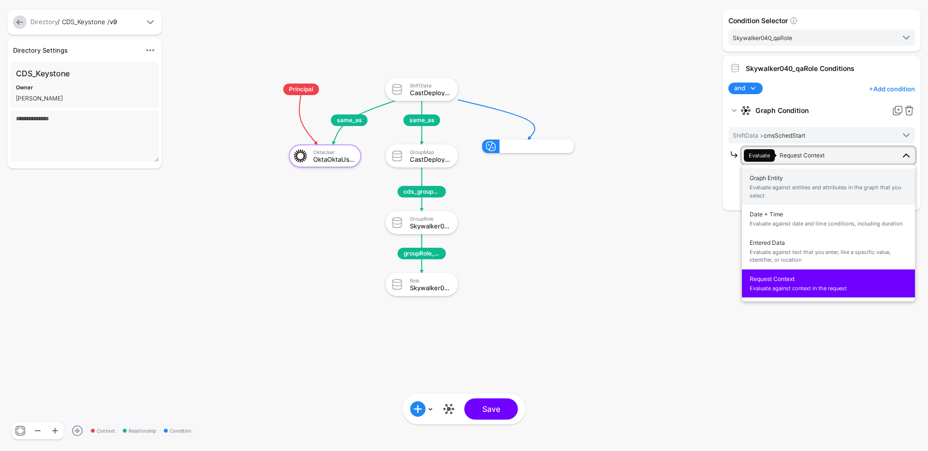
click at [803, 179] on span "Graph Entity Evaluate against entities and attributes in the graph that you sel…" at bounding box center [829, 187] width 158 height 30
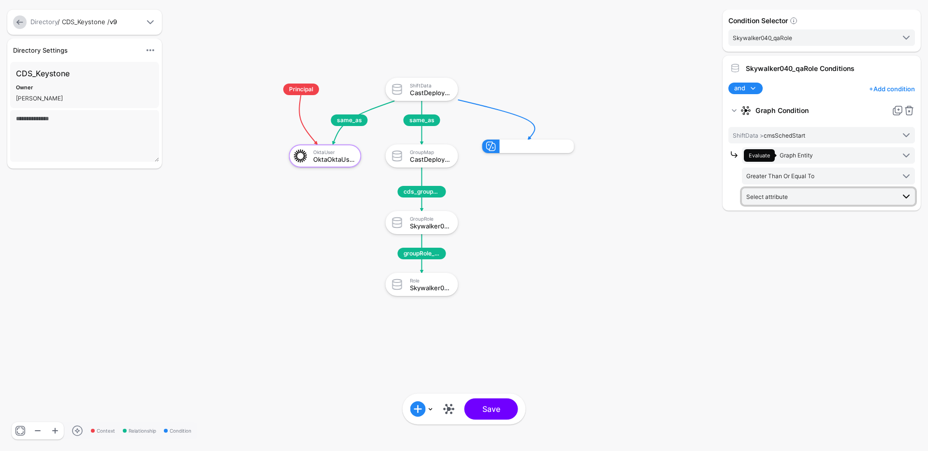
click at [795, 197] on span "Select attribute" at bounding box center [820, 196] width 148 height 11
drag, startPoint x: 662, startPoint y: 244, endPoint x: 667, endPoint y: 238, distance: 7.2
click at [663, 244] on rect at bounding box center [256, 68] width 92804 height 45145
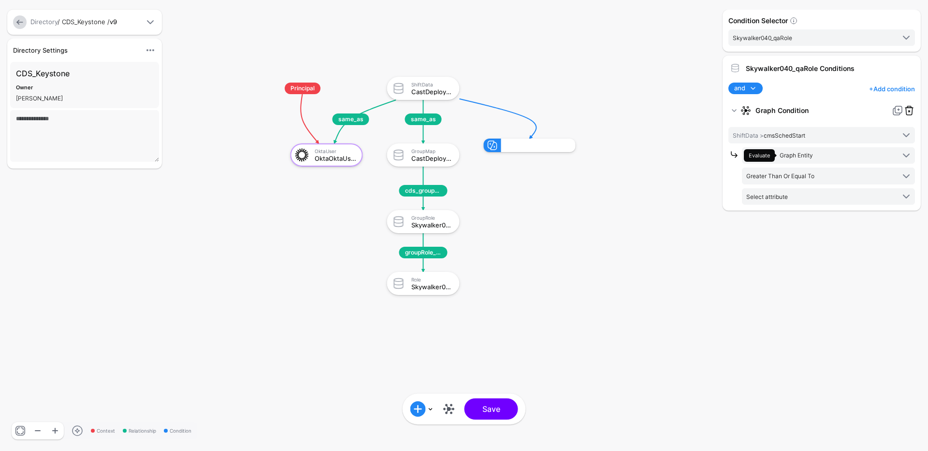
click at [909, 113] on link at bounding box center [909, 111] width 12 height 12
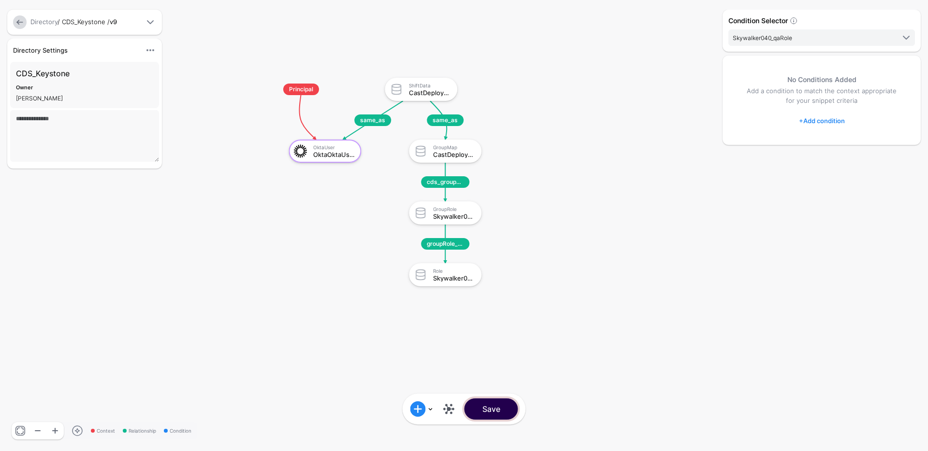
click at [505, 412] on button "Save" at bounding box center [492, 409] width 54 height 21
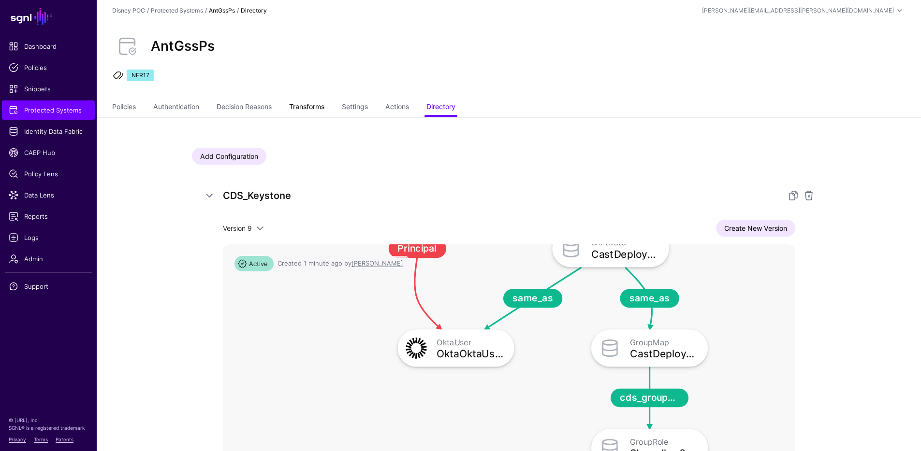
click at [309, 107] on link "Transforms" at bounding box center [306, 108] width 35 height 18
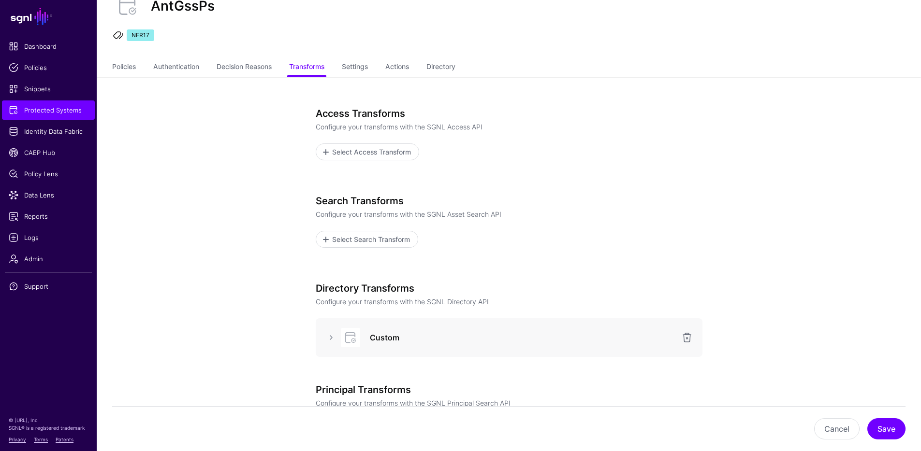
scroll to position [41, 0]
click at [334, 334] on link at bounding box center [331, 338] width 12 height 12
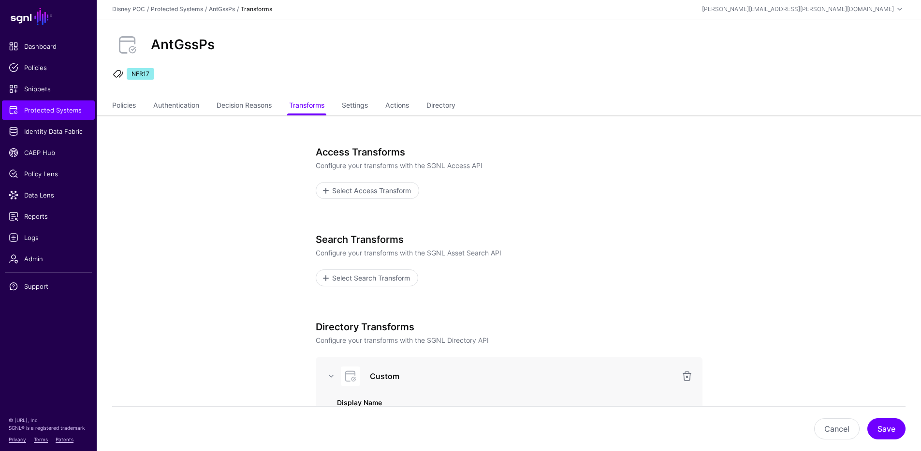
scroll to position [0, 0]
click at [454, 110] on link "Directory" at bounding box center [440, 108] width 29 height 18
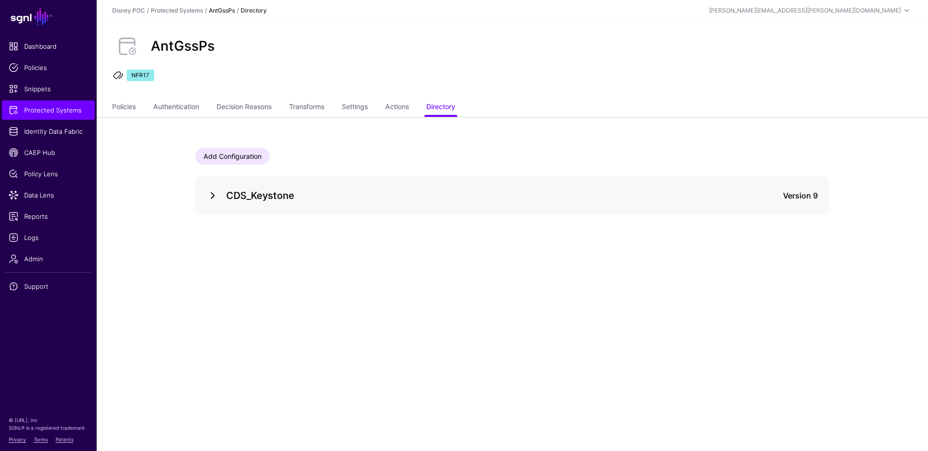
click at [214, 196] on link at bounding box center [213, 196] width 12 height 12
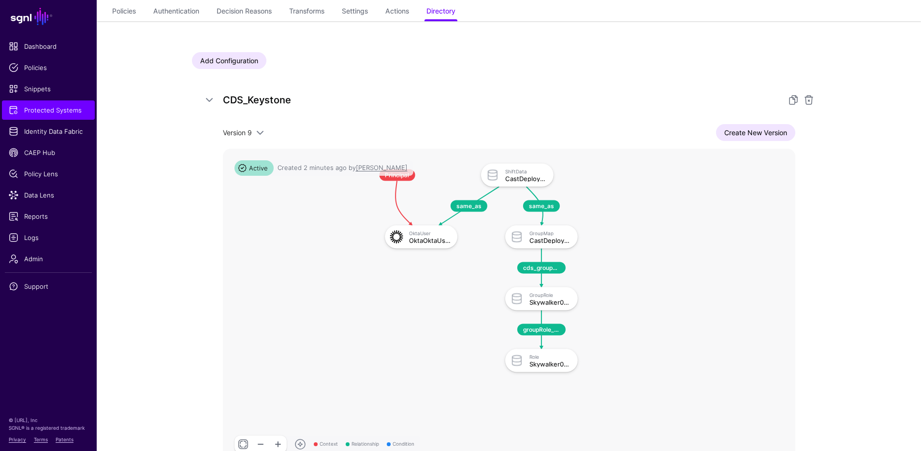
scroll to position [171, 0]
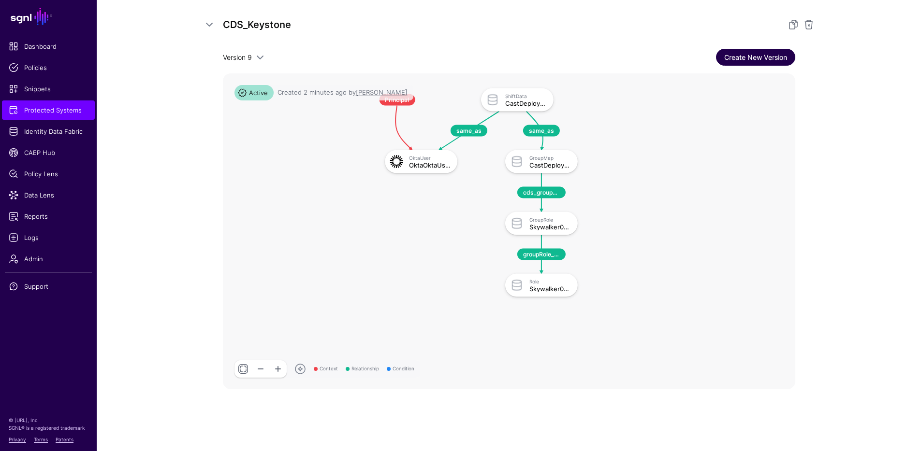
click at [748, 61] on link "Create New Version" at bounding box center [755, 57] width 79 height 17
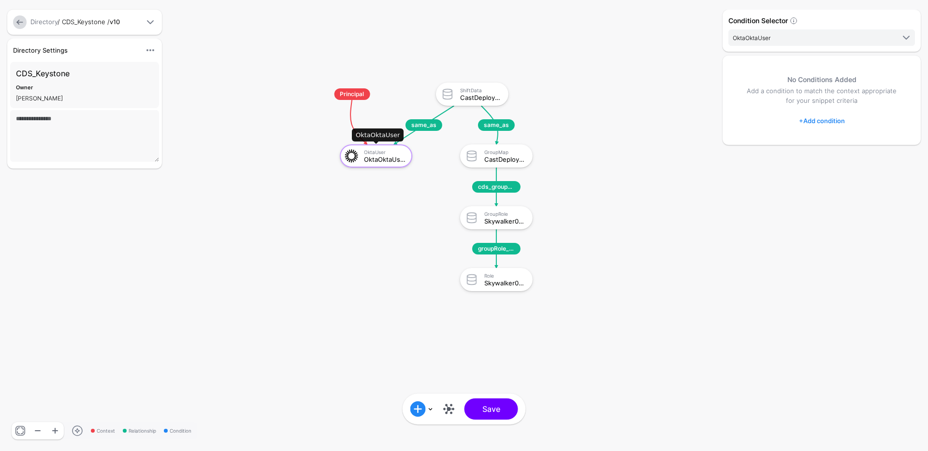
click at [370, 153] on div "OktaUser" at bounding box center [385, 152] width 42 height 6
click at [361, 157] on div at bounding box center [353, 155] width 21 height 17
click at [492, 163] on div "GroupMap CastDeploymentSystemGroupMap" at bounding box center [496, 155] width 67 height 17
click at [52, 82] on div "CDS_Keystone Owner Anthony Huffstetler" at bounding box center [84, 85] width 149 height 46
click at [152, 49] on span at bounding box center [151, 50] width 12 height 12
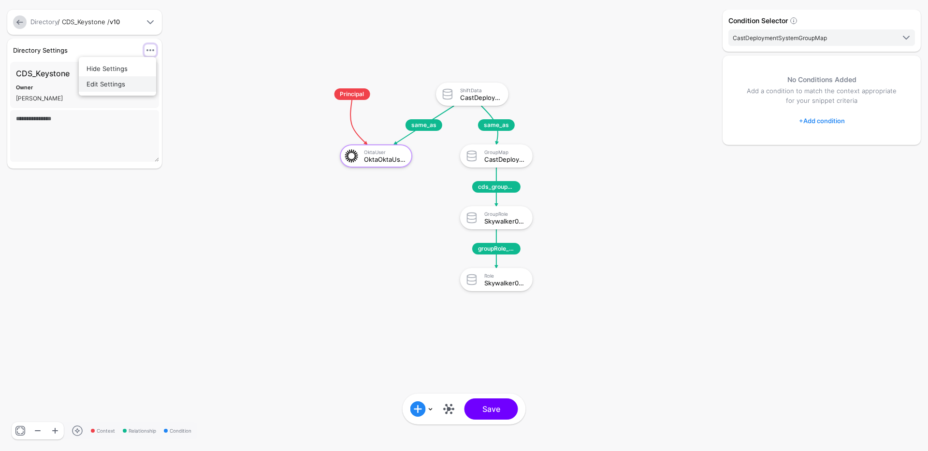
click at [123, 82] on span "Edit Settings" at bounding box center [106, 84] width 39 height 8
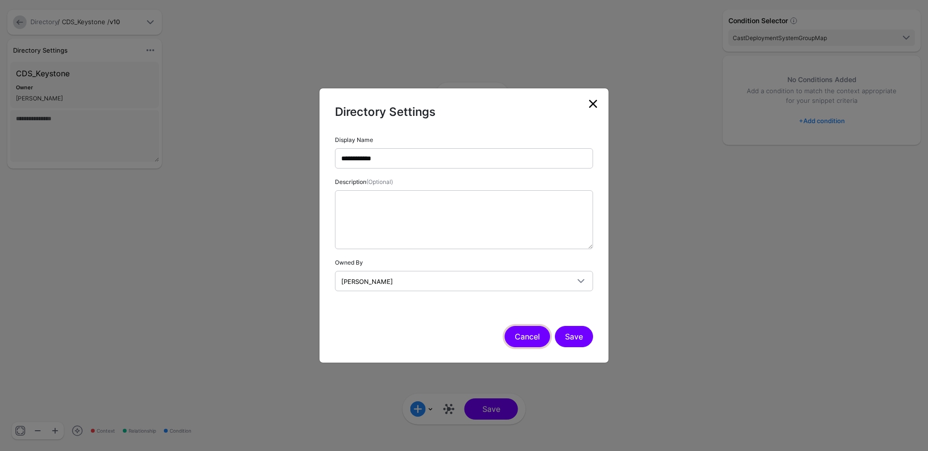
click at [546, 338] on button "Cancel" at bounding box center [527, 336] width 45 height 21
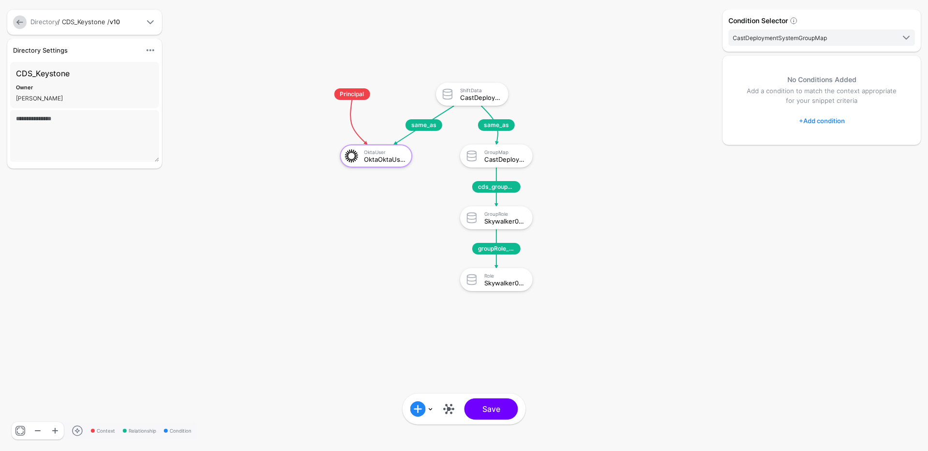
click at [118, 386] on div "Directory Settings Hide Settings Edit Settings CDS_Keystone Owner Anthony Huffs…" at bounding box center [106, 224] width 203 height 370
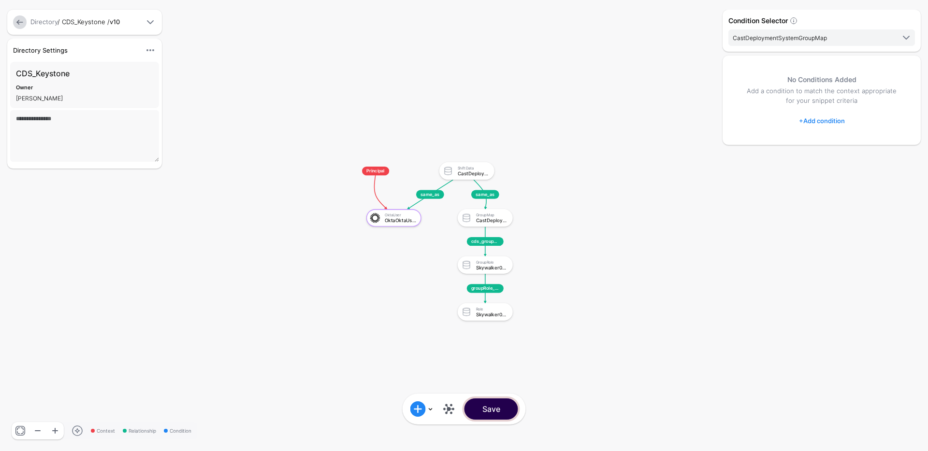
click at [496, 409] on button "Save" at bounding box center [492, 409] width 54 height 21
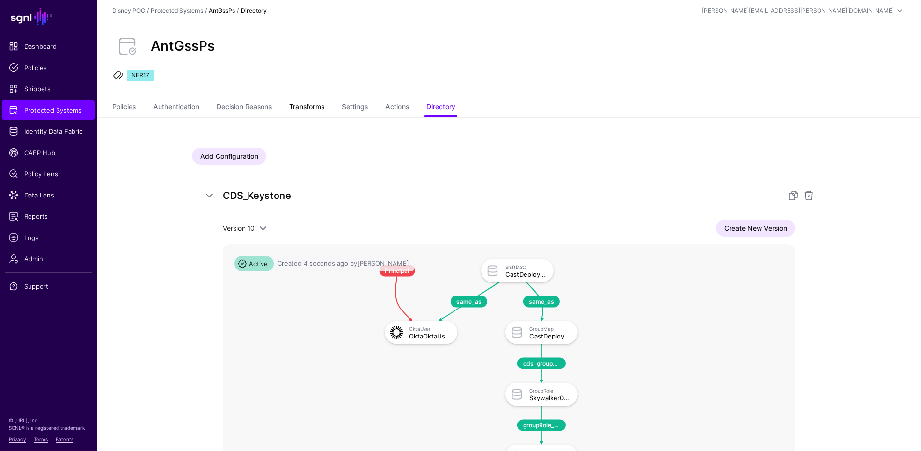
click at [321, 111] on link "Transforms" at bounding box center [306, 108] width 35 height 18
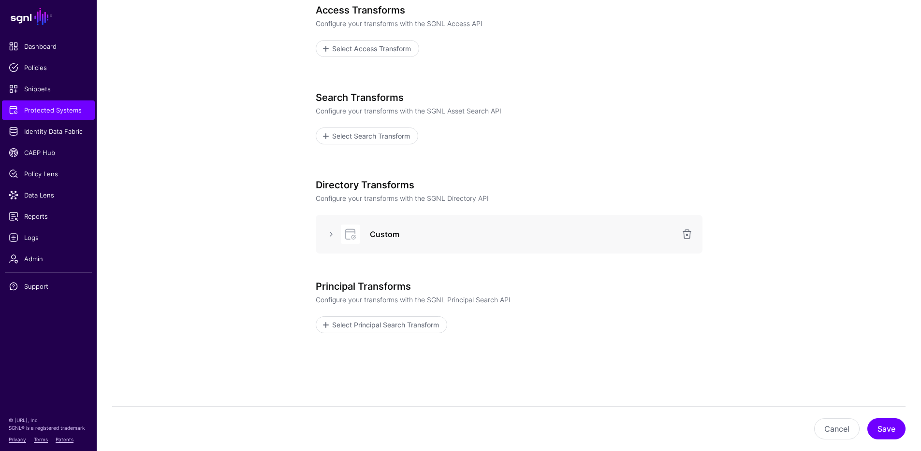
scroll to position [169, 0]
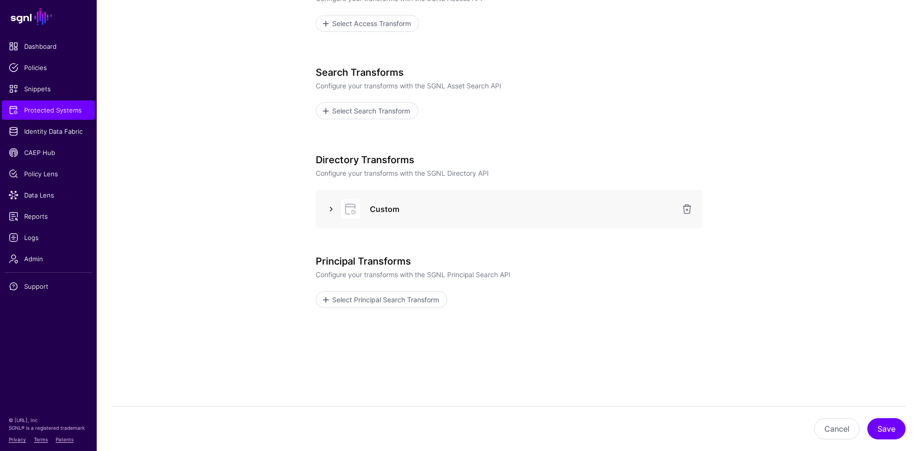
click at [329, 206] on link at bounding box center [331, 209] width 12 height 12
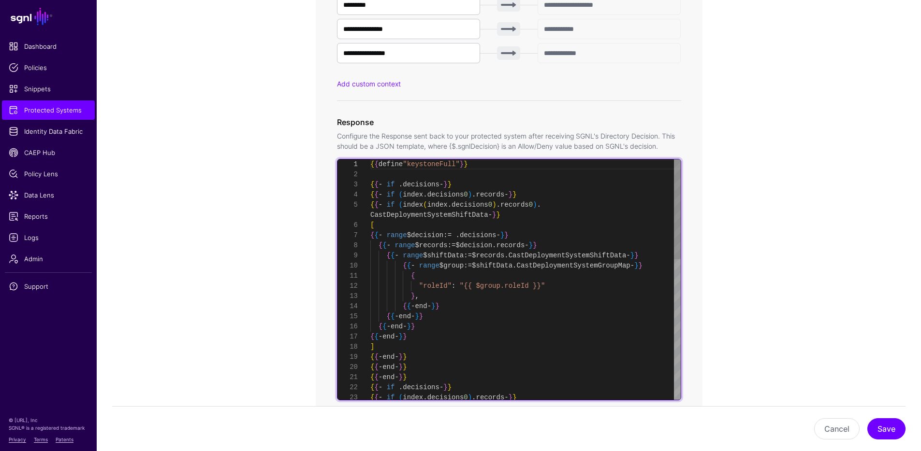
scroll to position [10, 0]
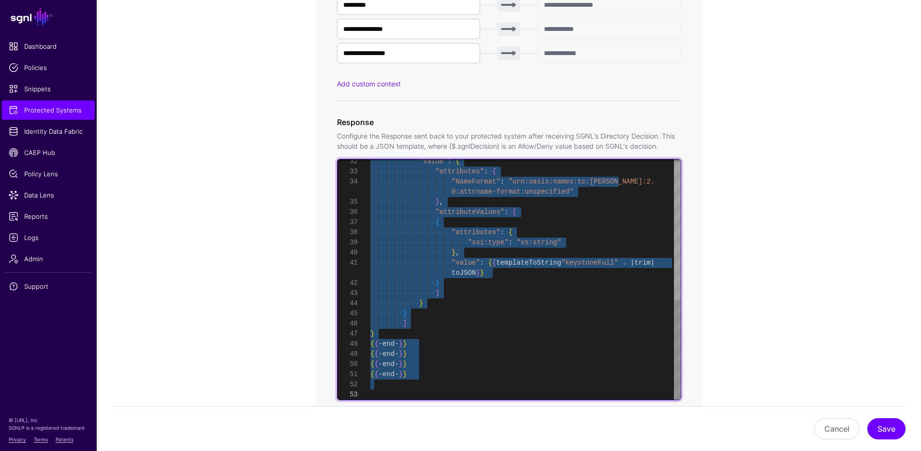
drag, startPoint x: 373, startPoint y: 176, endPoint x: 483, endPoint y: 370, distance: 223.2
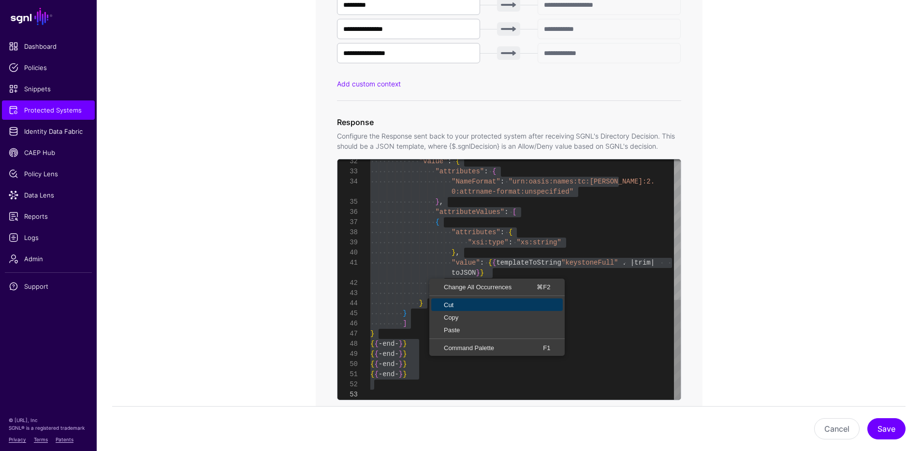
click at [467, 304] on span "Cut" at bounding box center [496, 305] width 131 height 6
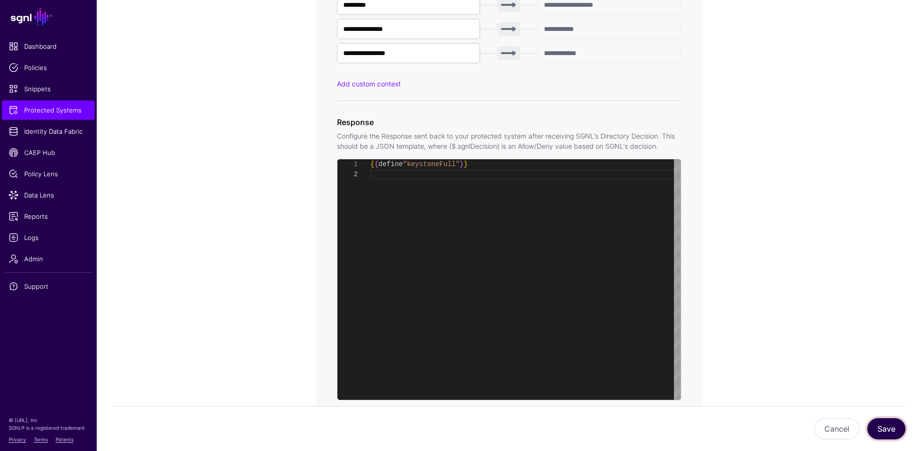
click at [882, 423] on button "Save" at bounding box center [886, 429] width 38 height 21
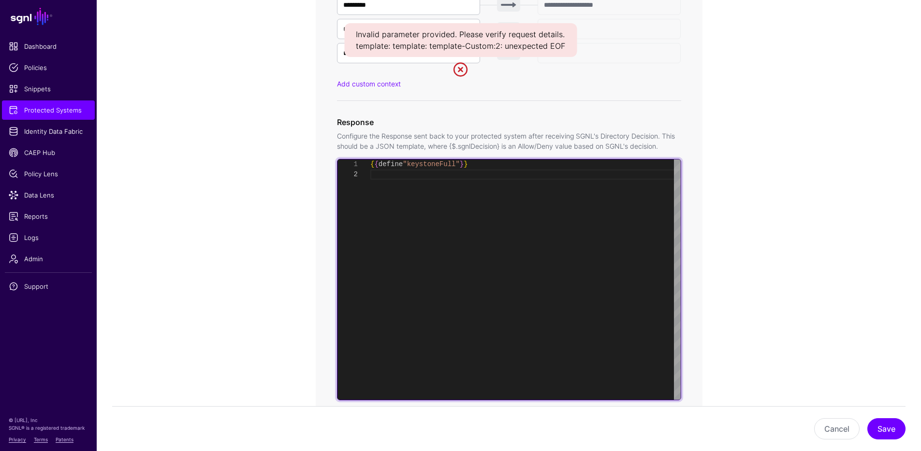
click at [513, 223] on div "{ { define "keystoneFull" } }" at bounding box center [525, 280] width 310 height 241
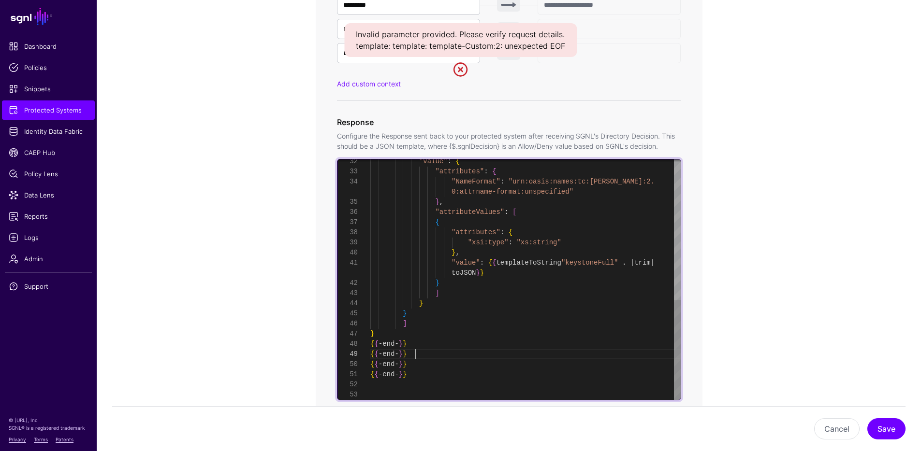
click at [497, 356] on div ""value" : { "attributes" : { "NameFormat" : "urn:oasis:names:tc:SAML:2. 0:attrn…" at bounding box center [525, 111] width 310 height 579
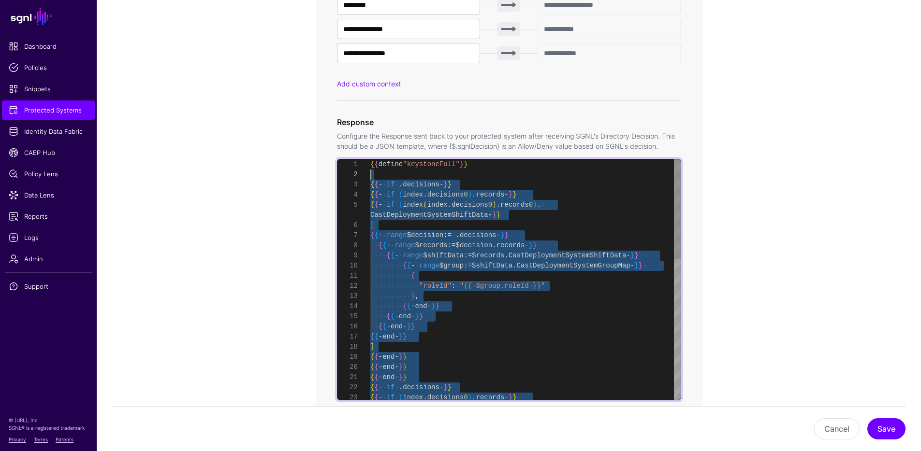
scroll to position [20, 0]
drag, startPoint x: 453, startPoint y: 366, endPoint x: 361, endPoint y: 188, distance: 200.4
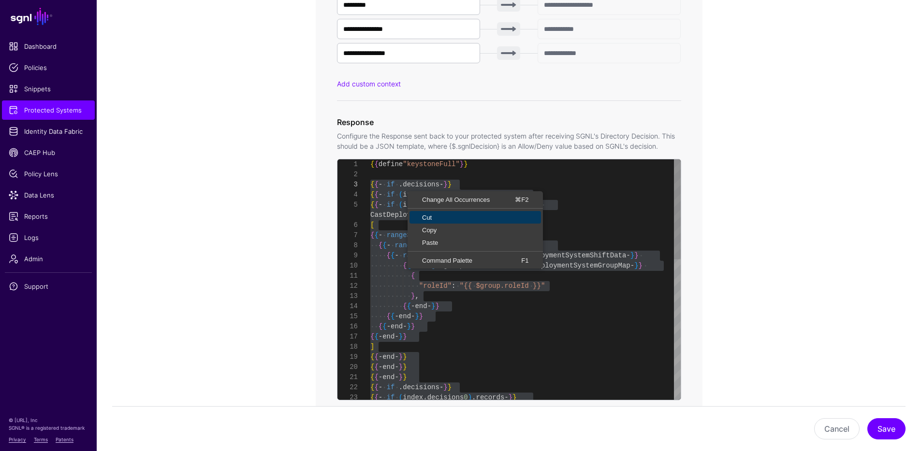
click at [422, 219] on span "Cut" at bounding box center [474, 218] width 131 height 6
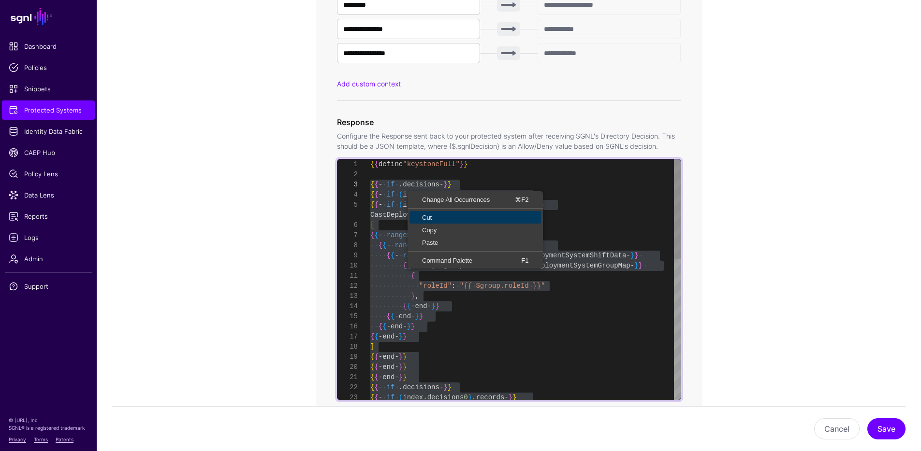
type textarea "**********"
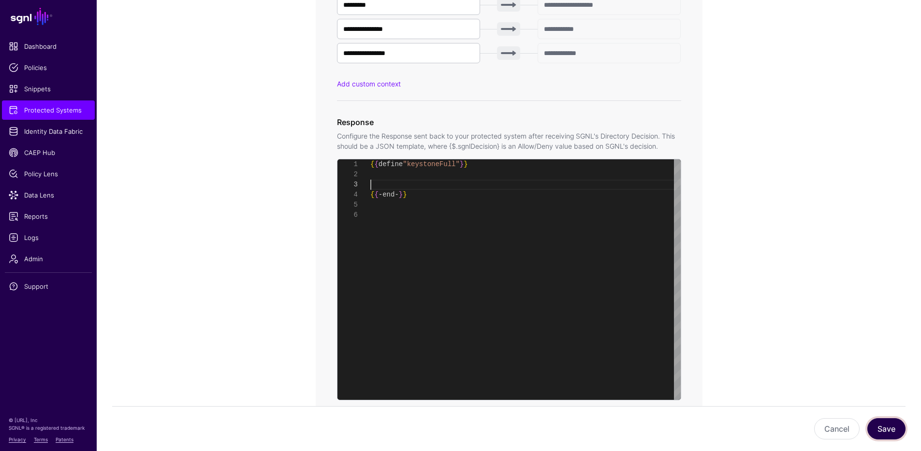
click at [893, 430] on button "Save" at bounding box center [886, 429] width 38 height 21
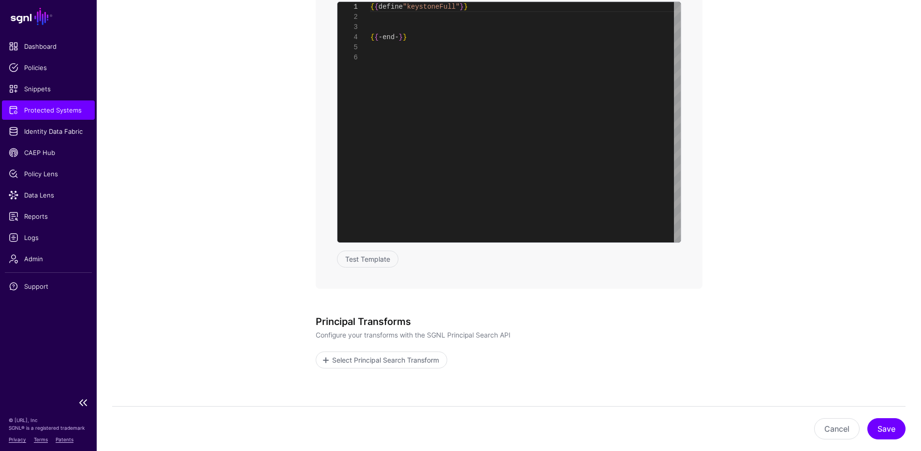
scroll to position [795, 0]
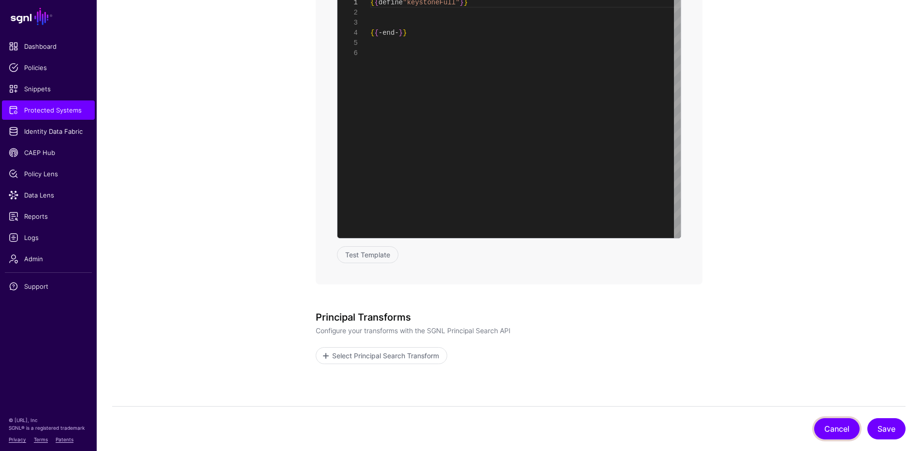
click at [831, 433] on button "Cancel" at bounding box center [836, 429] width 45 height 21
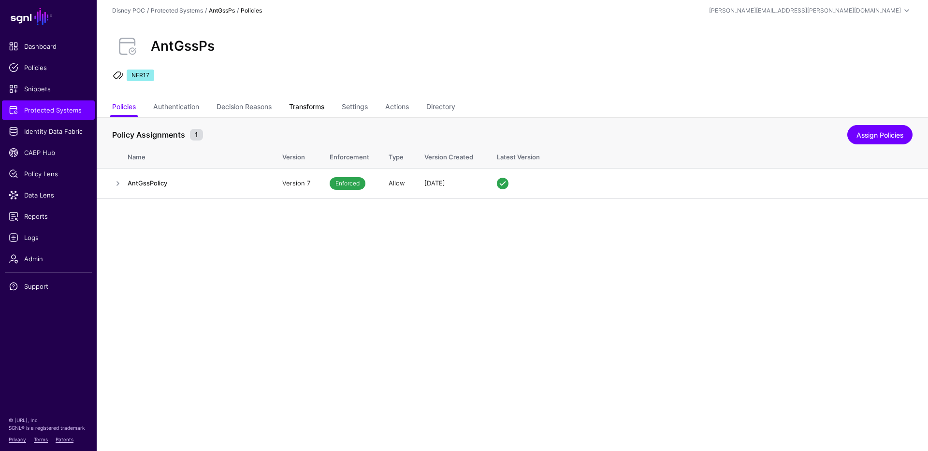
click at [304, 104] on link "Transforms" at bounding box center [306, 108] width 35 height 18
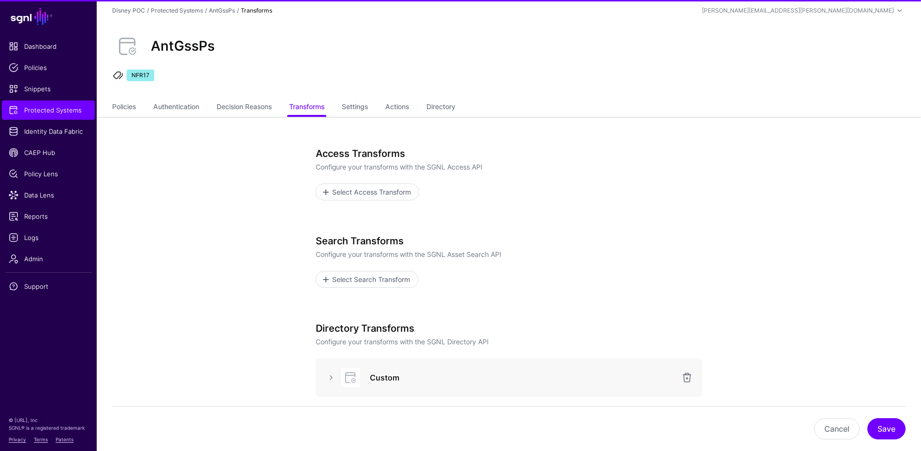
scroll to position [169, 0]
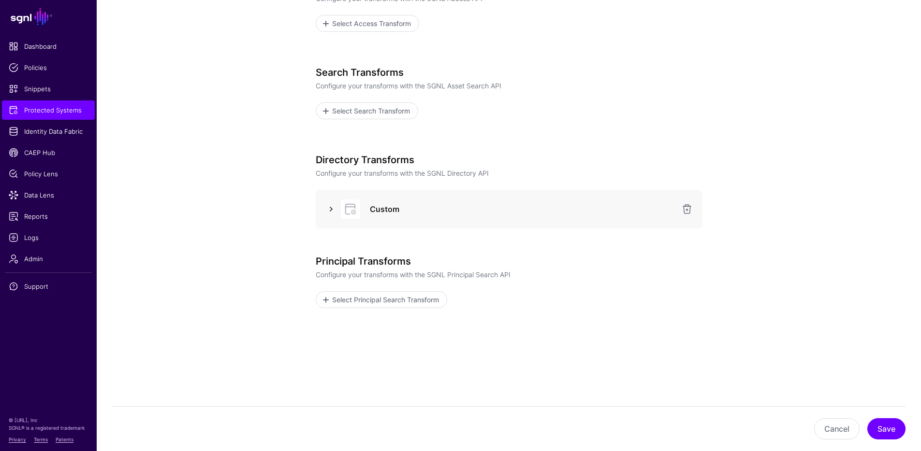
click at [329, 203] on link at bounding box center [331, 209] width 12 height 12
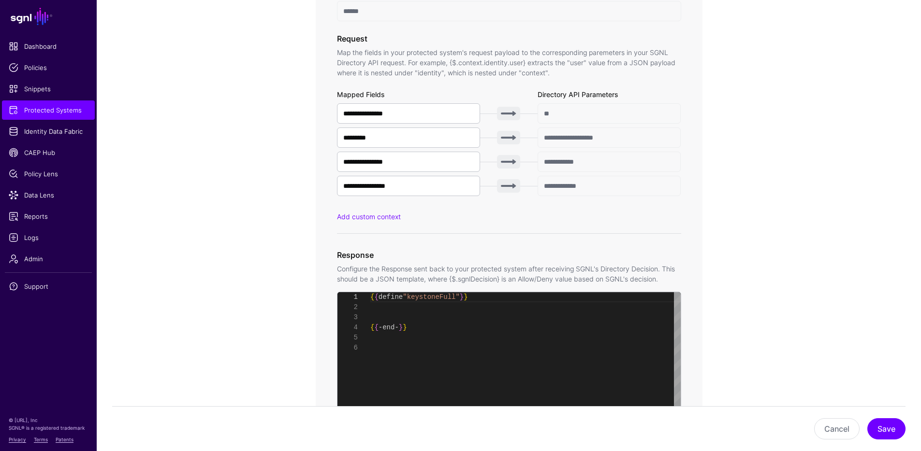
scroll to position [655, 0]
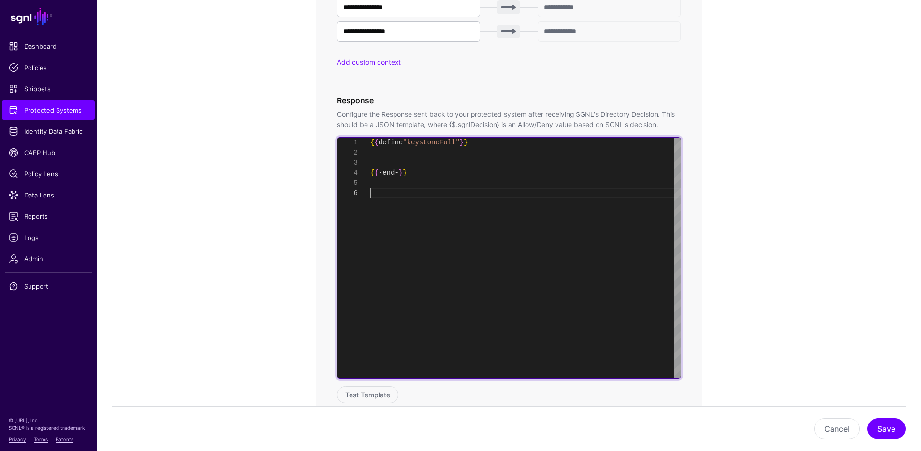
click at [552, 292] on div "{ { define "keystoneFull" } } { { - end - } }" at bounding box center [525, 258] width 310 height 241
click at [474, 233] on div "{ { define "keystoneFull" } } { { - end - } }" at bounding box center [525, 258] width 310 height 241
click at [473, 233] on div "{ { define "keystoneFull" } } { { - end - } }" at bounding box center [525, 258] width 310 height 241
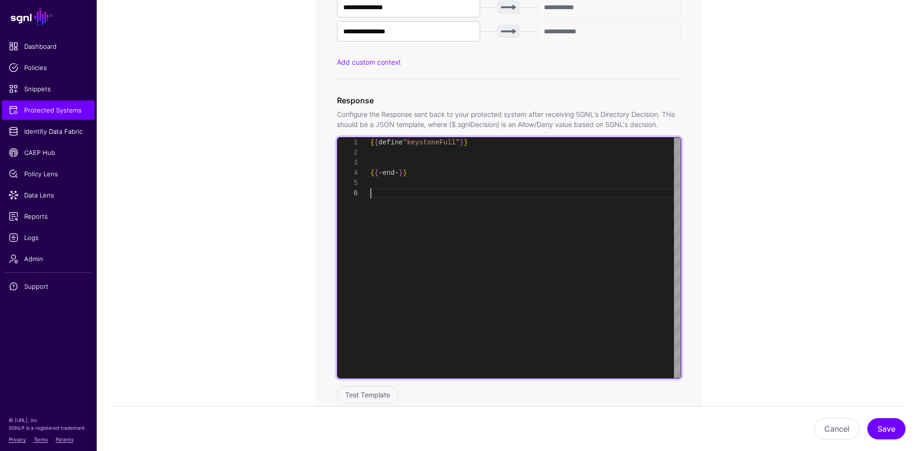
scroll to position [0, 0]
drag, startPoint x: 460, startPoint y: 202, endPoint x: 314, endPoint y: 125, distance: 165.2
click at [370, 138] on div "{ { define "keystoneFull" } } { { - end - } }" at bounding box center [525, 258] width 310 height 241
click at [420, 159] on div "{ { define "keystoneFull" } } { { - end - } }" at bounding box center [525, 258] width 310 height 241
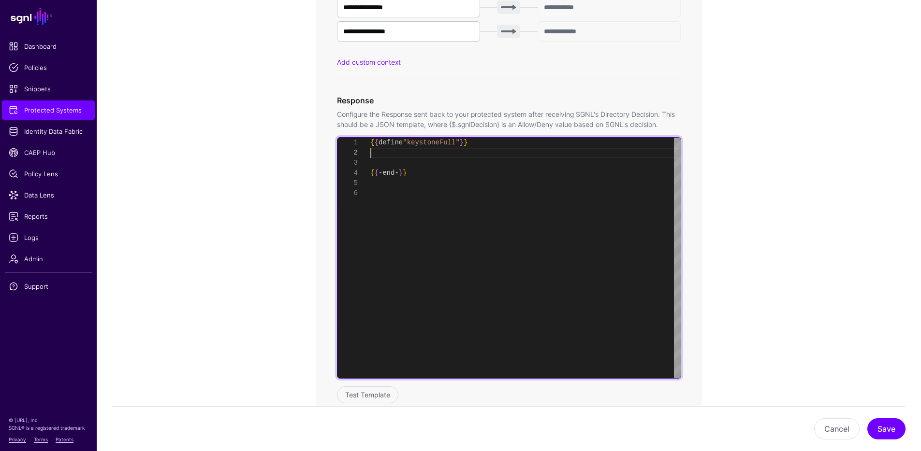
click at [444, 155] on div "{ { define "keystoneFull" } } { { - end - } }" at bounding box center [525, 258] width 310 height 241
drag, startPoint x: 431, startPoint y: 193, endPoint x: 337, endPoint y: 125, distance: 116.0
click at [370, 138] on div "{ { define "keystoneFull" } } { { - end - } }" at bounding box center [525, 258] width 310 height 241
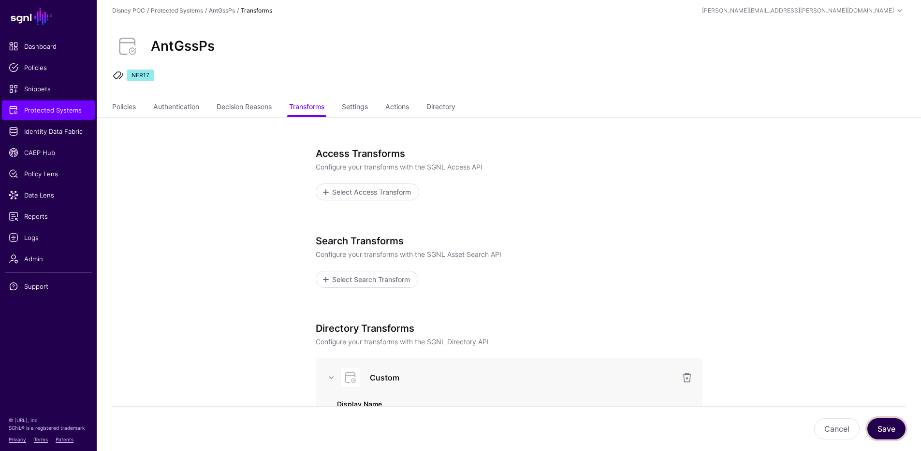
click at [885, 427] on button "Save" at bounding box center [886, 429] width 38 height 21
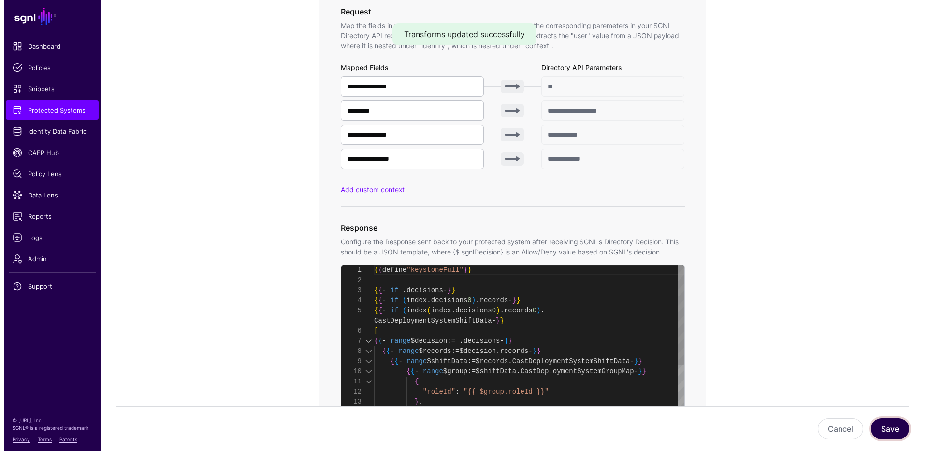
scroll to position [851, 0]
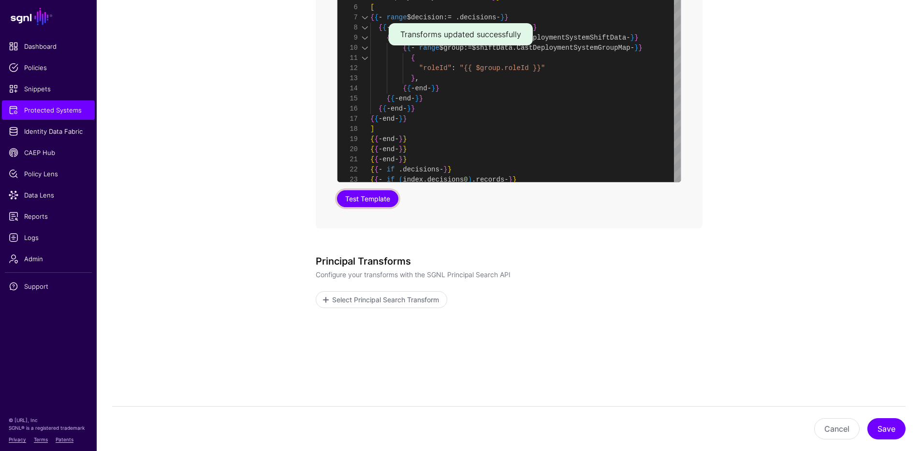
click at [363, 200] on button "Test Template" at bounding box center [367, 198] width 61 height 17
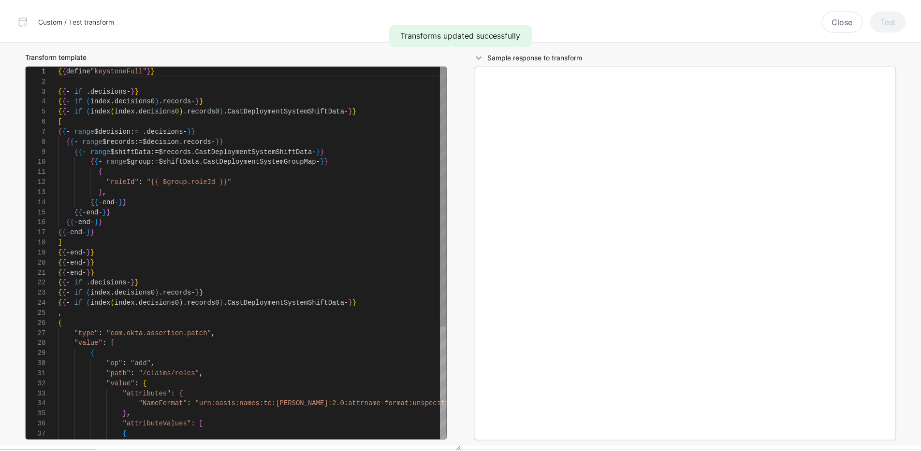
scroll to position [102, 0]
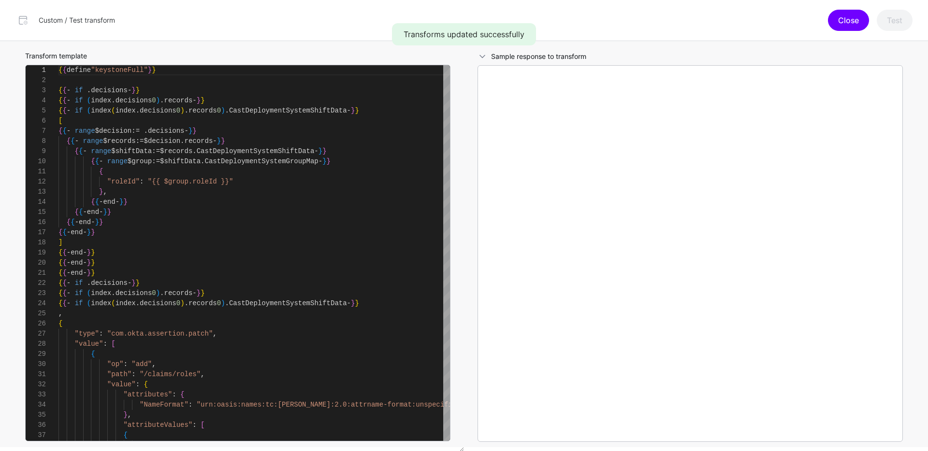
click at [858, 12] on button "Close" at bounding box center [848, 20] width 41 height 21
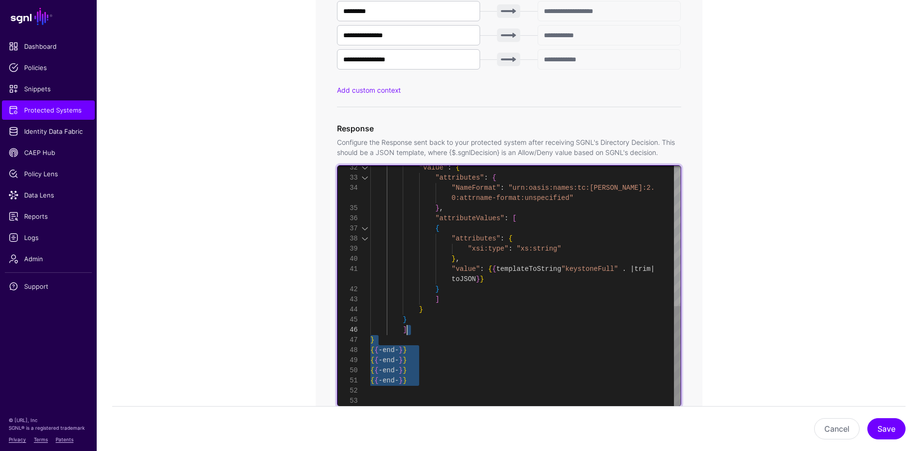
scroll to position [30, 0]
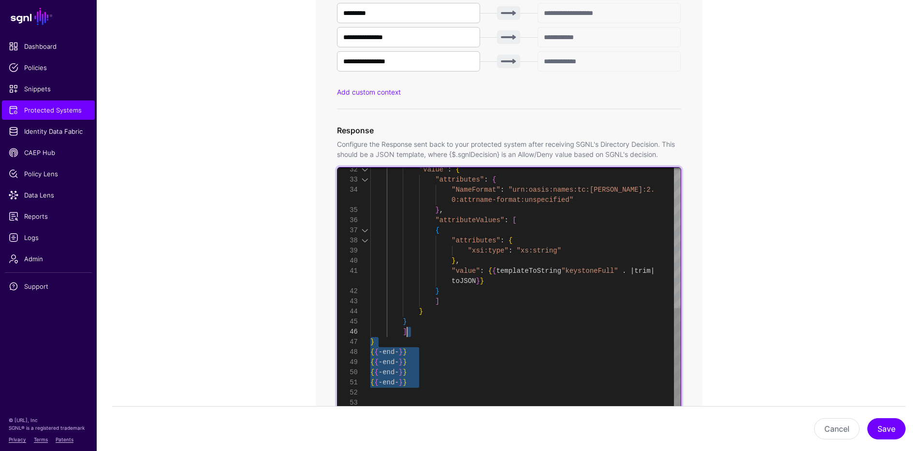
type textarea "**********"
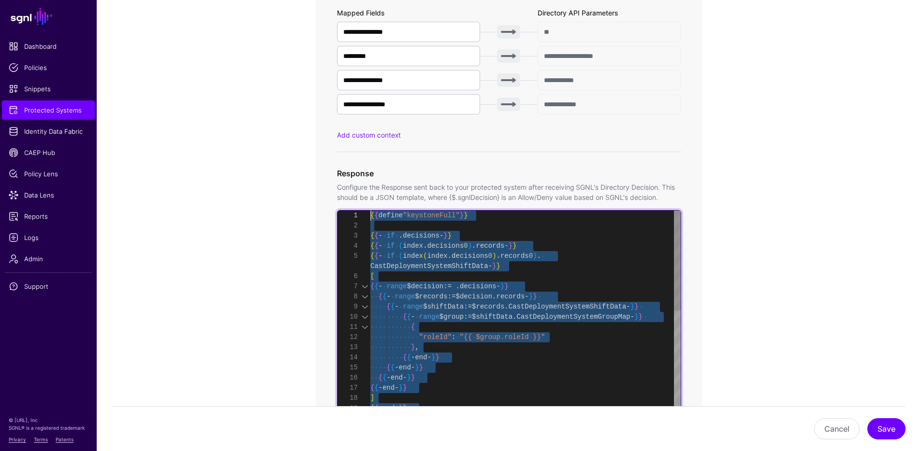
scroll to position [567, 0]
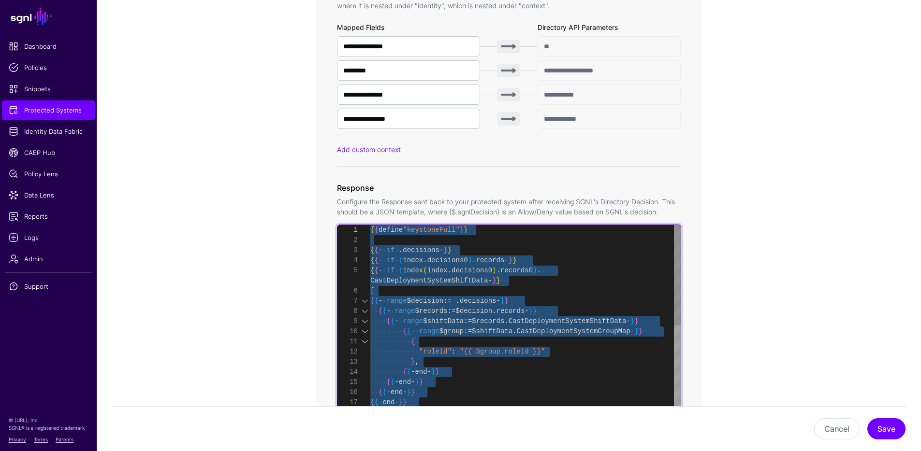
drag, startPoint x: 483, startPoint y: 164, endPoint x: 406, endPoint y: 108, distance: 95.6
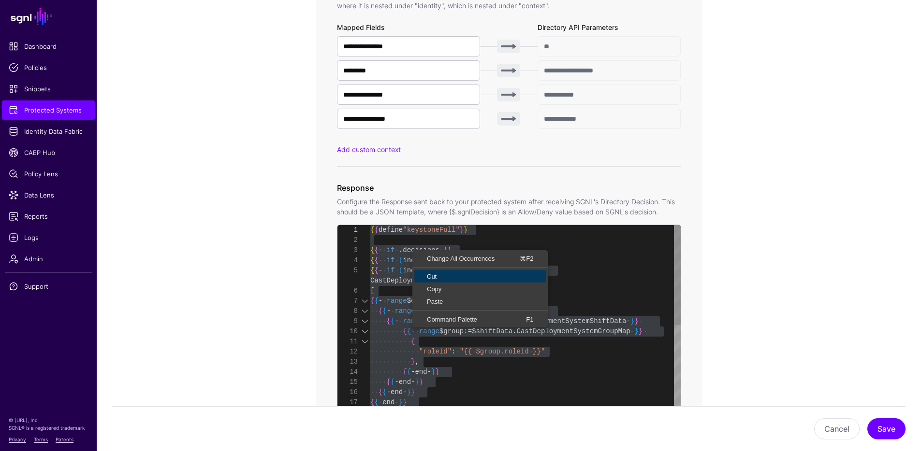
click at [446, 274] on span "Cut" at bounding box center [479, 277] width 131 height 6
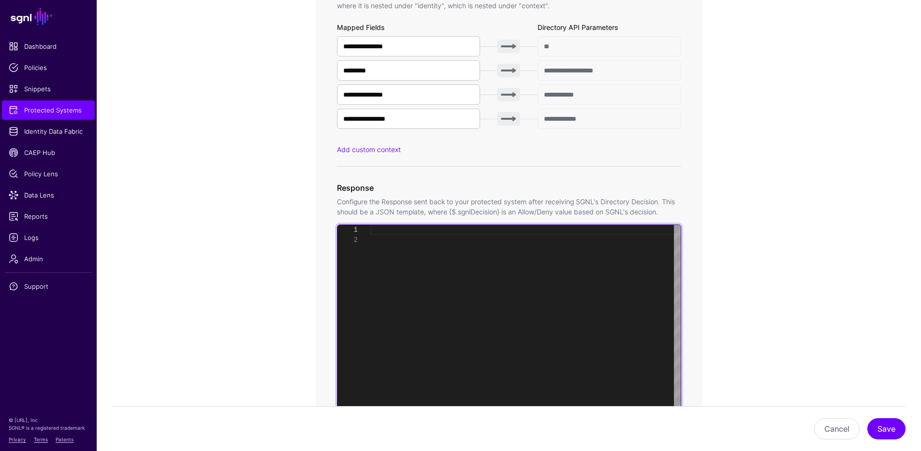
type textarea "**********"
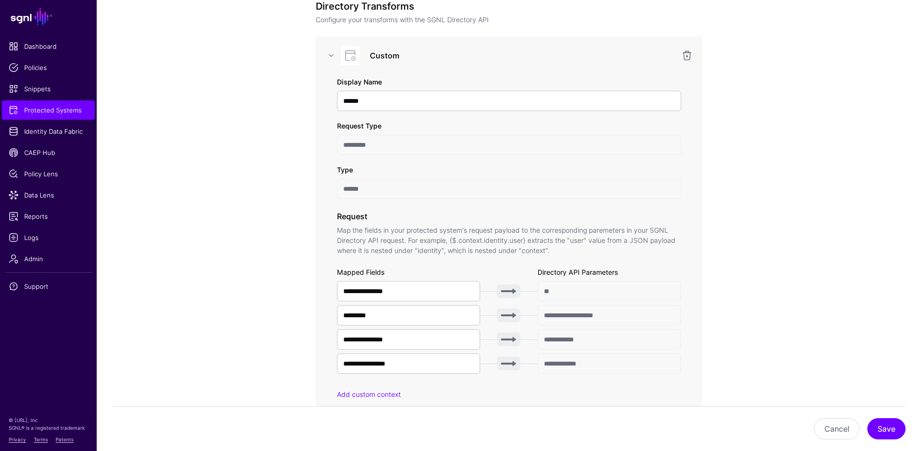
scroll to position [0, 0]
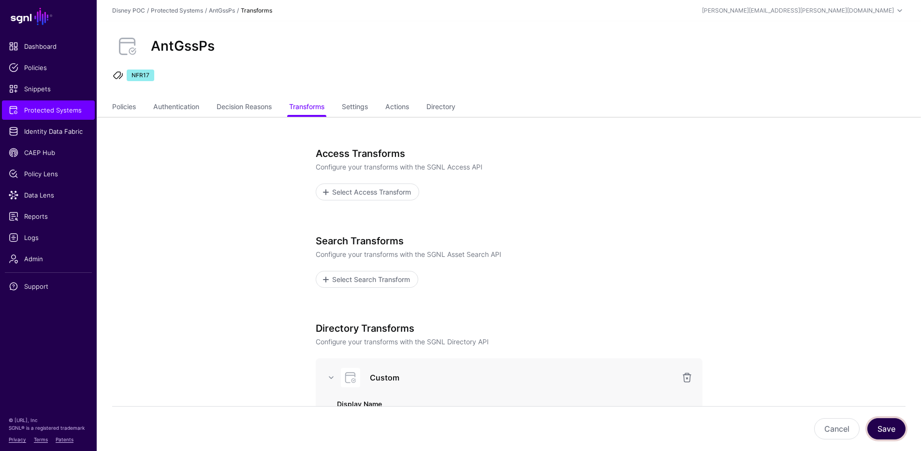
click at [885, 434] on button "Save" at bounding box center [886, 429] width 38 height 21
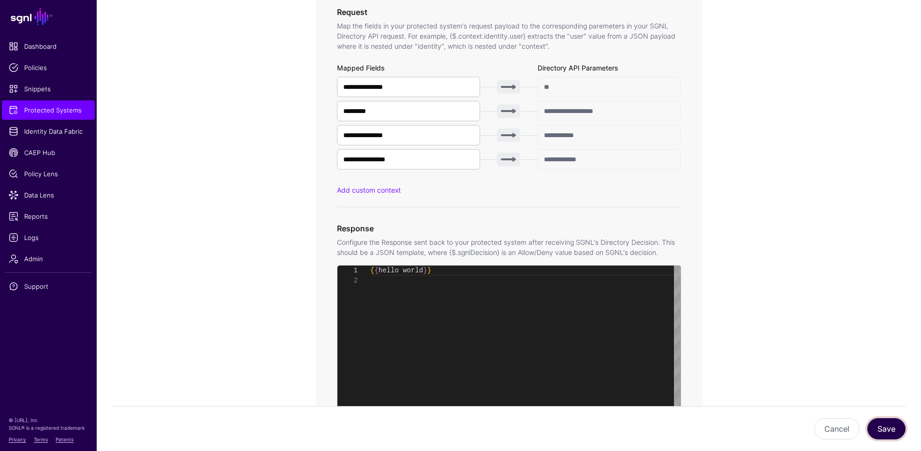
scroll to position [650, 0]
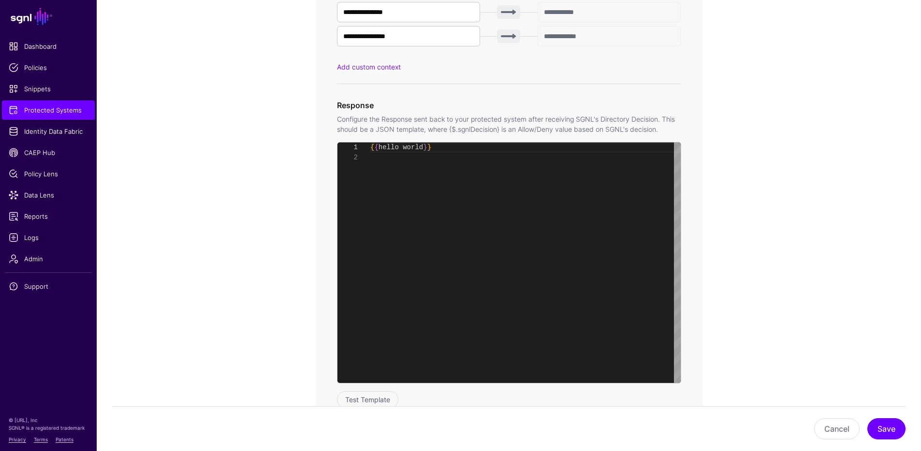
click at [881, 374] on app-integrations-item-transforms "**********" at bounding box center [509, 60] width 824 height 1186
click at [890, 424] on button "Save" at bounding box center [886, 429] width 38 height 21
click at [878, 424] on button "Save" at bounding box center [886, 429] width 38 height 21
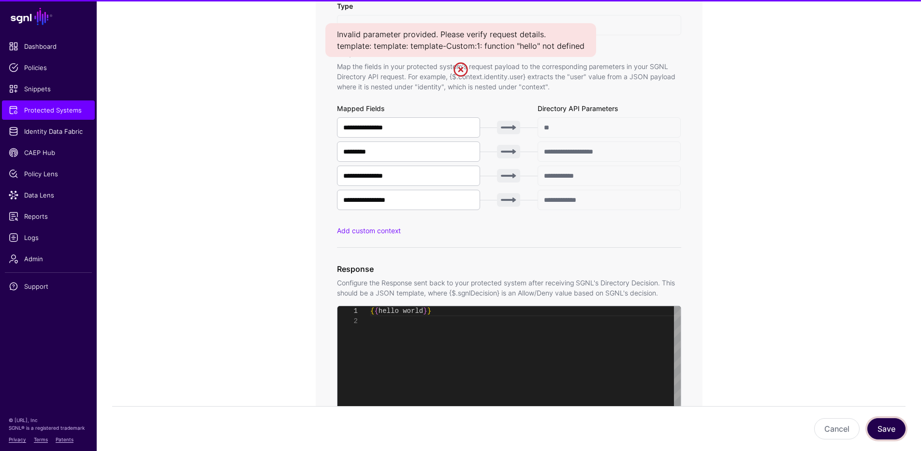
scroll to position [447, 0]
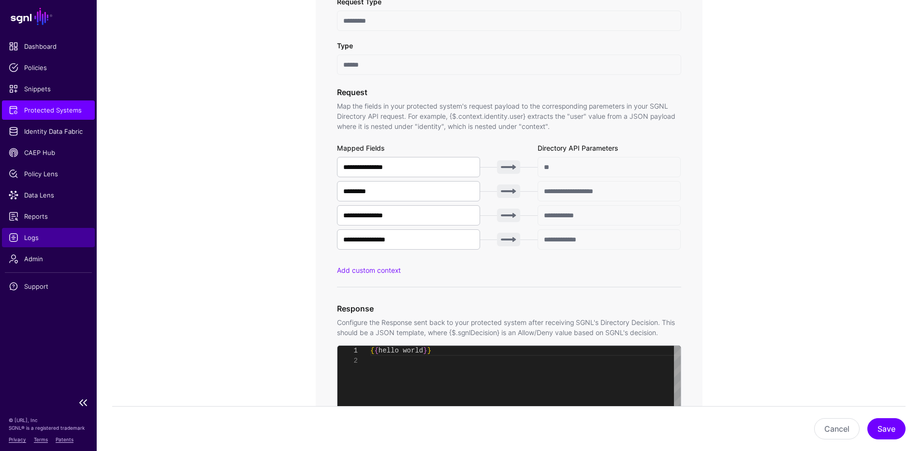
click at [47, 234] on span "Logs" at bounding box center [48, 238] width 79 height 10
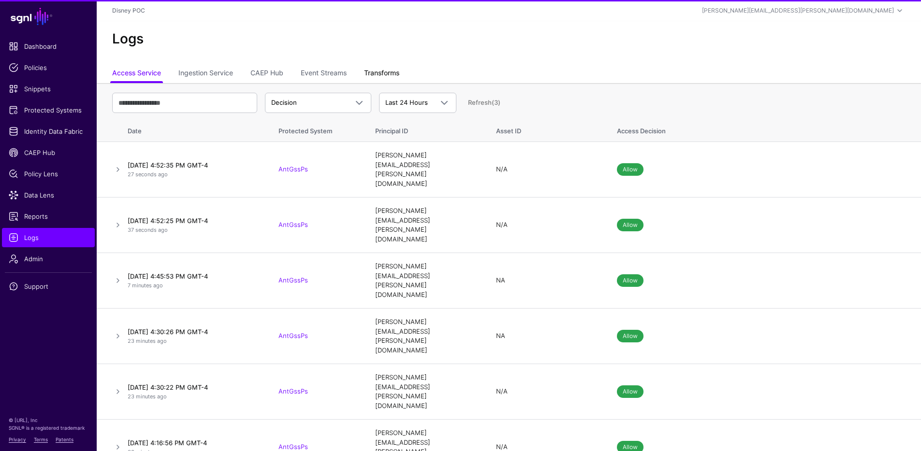
click at [394, 76] on link "Transforms" at bounding box center [381, 74] width 35 height 18
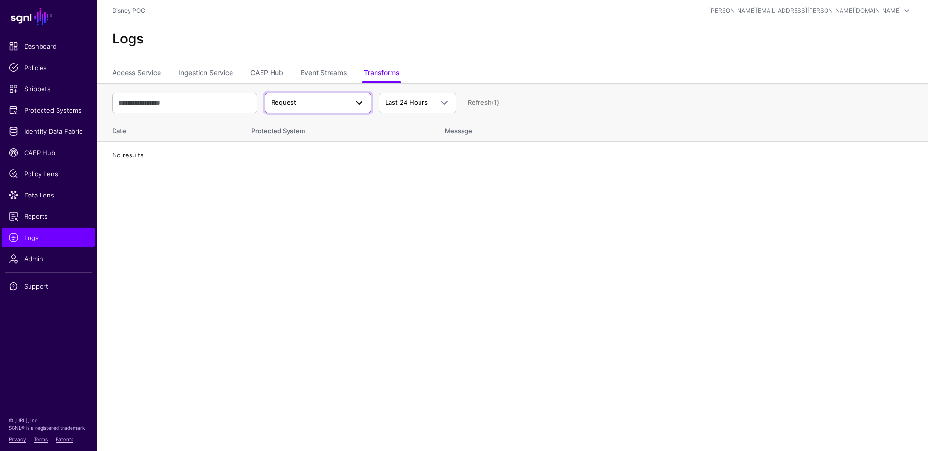
click at [311, 99] on span "Request" at bounding box center [309, 103] width 76 height 10
click at [301, 139] on span "Response" at bounding box center [288, 140] width 30 height 8
click at [325, 104] on span "Response" at bounding box center [309, 103] width 76 height 10
click at [297, 154] on div "Error" at bounding box center [318, 156] width 91 height 10
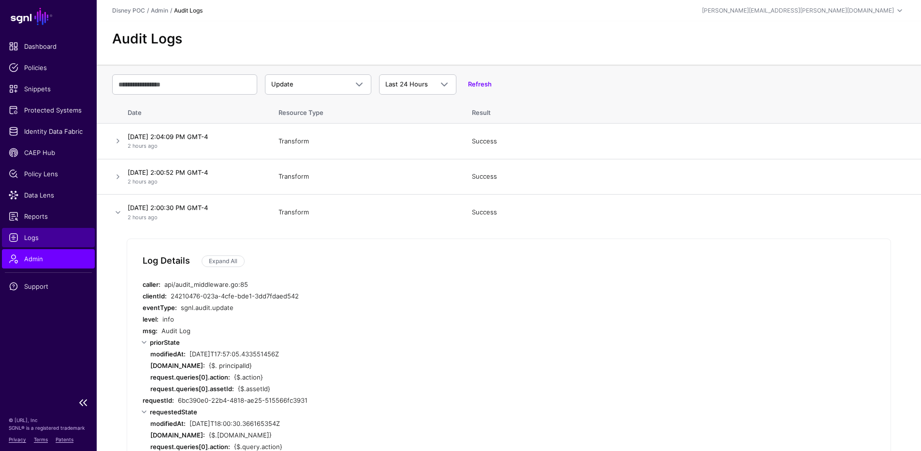
click at [35, 241] on span "Logs" at bounding box center [48, 238] width 79 height 10
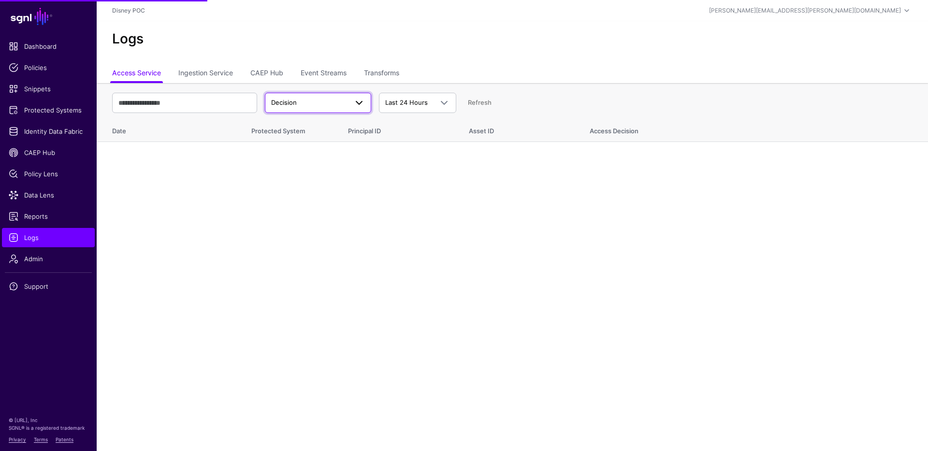
click at [315, 107] on span "Decision" at bounding box center [309, 103] width 76 height 10
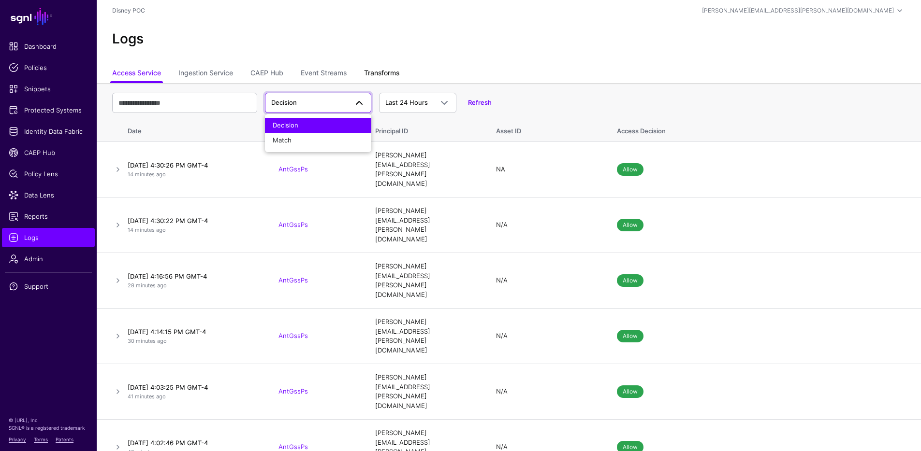
click at [382, 75] on link "Transforms" at bounding box center [381, 74] width 35 height 18
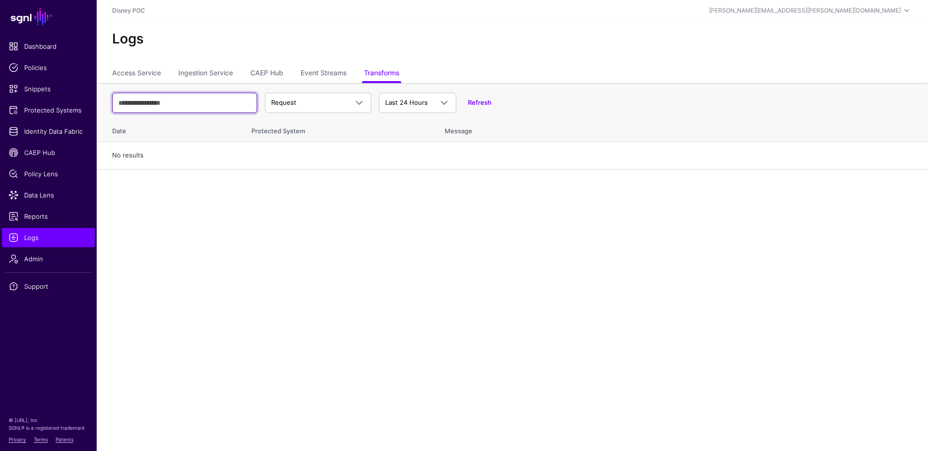
click at [235, 106] on input "text" at bounding box center [184, 103] width 145 height 20
click at [294, 134] on th "Protected System" at bounding box center [338, 129] width 193 height 25
click at [444, 109] on link "Last 24 Hours" at bounding box center [417, 103] width 77 height 20
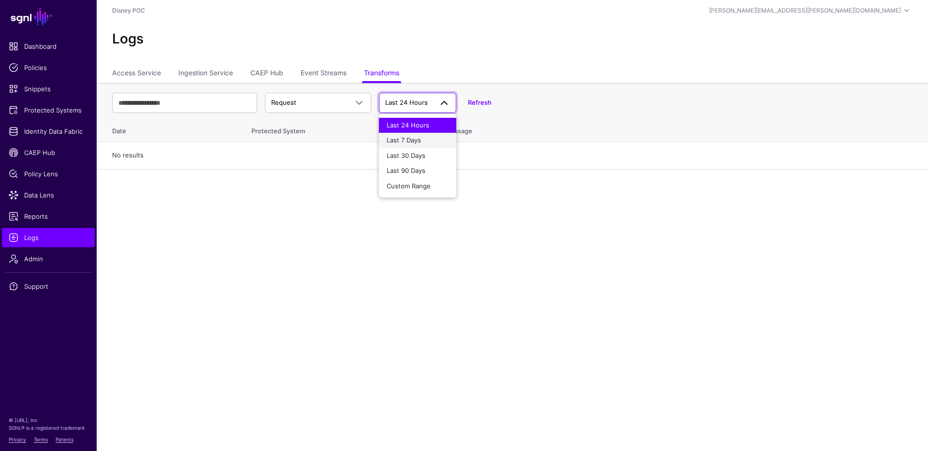
click at [431, 135] on button "Last 7 Days" at bounding box center [417, 140] width 77 height 15
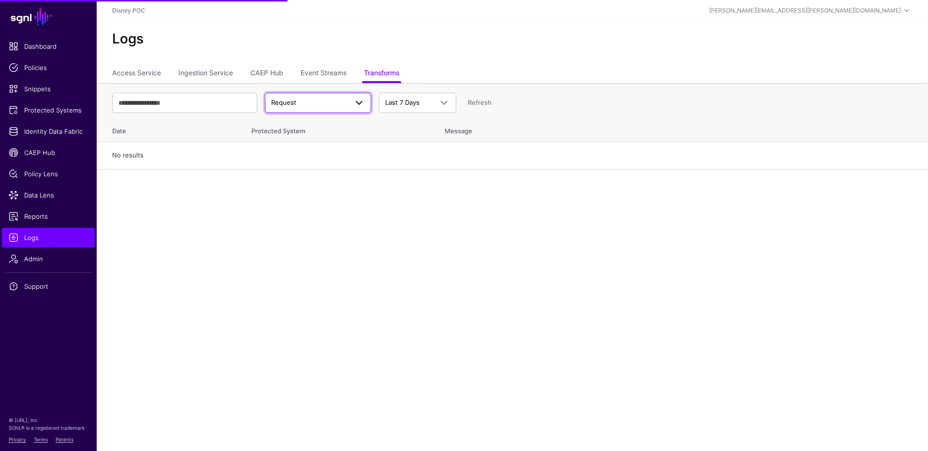
click at [343, 101] on span "Request" at bounding box center [309, 103] width 76 height 10
click at [327, 136] on div "Response" at bounding box center [318, 141] width 91 height 10
click at [443, 104] on span at bounding box center [444, 103] width 12 height 12
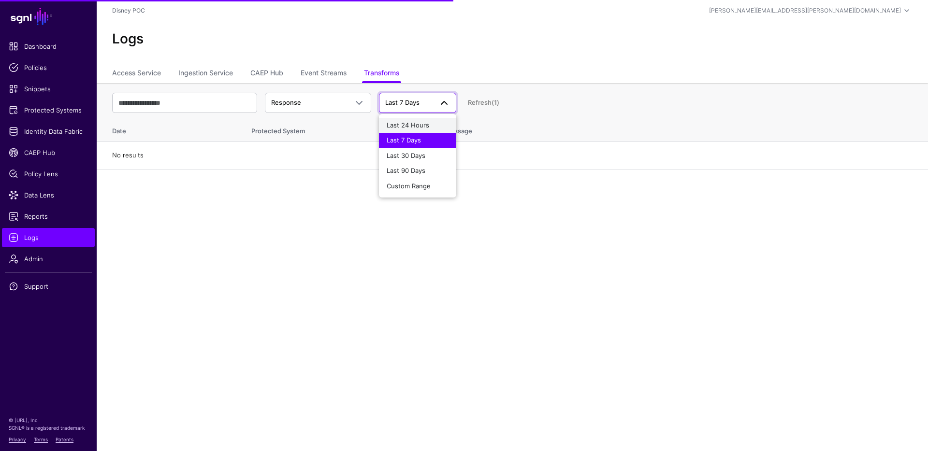
click at [436, 118] on button "Last 24 Hours" at bounding box center [417, 125] width 77 height 15
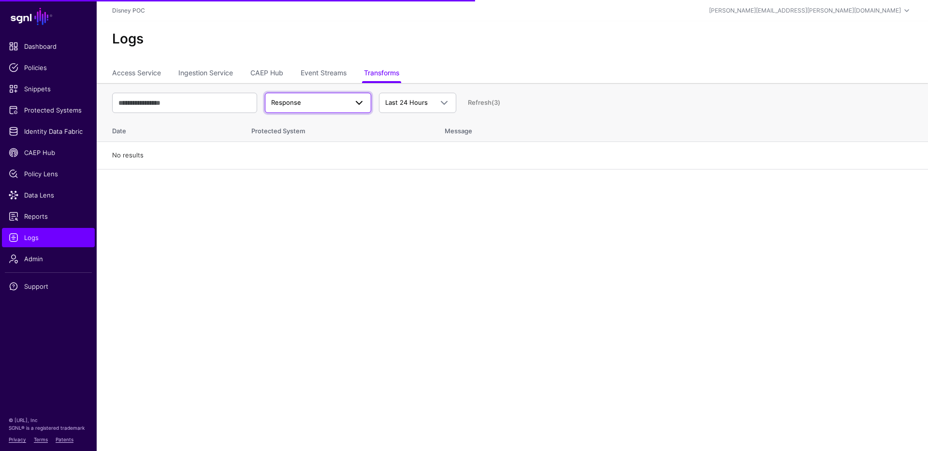
click at [344, 98] on span "Response" at bounding box center [309, 103] width 76 height 10
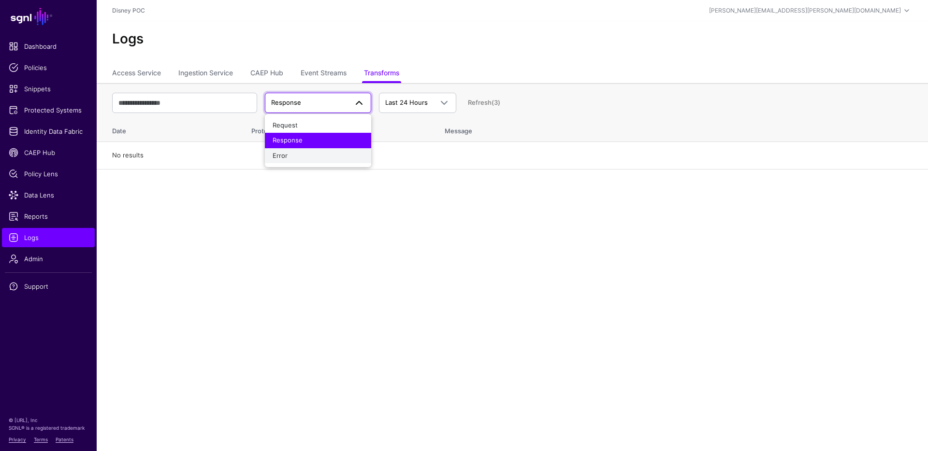
click at [291, 150] on button "Error" at bounding box center [318, 155] width 106 height 15
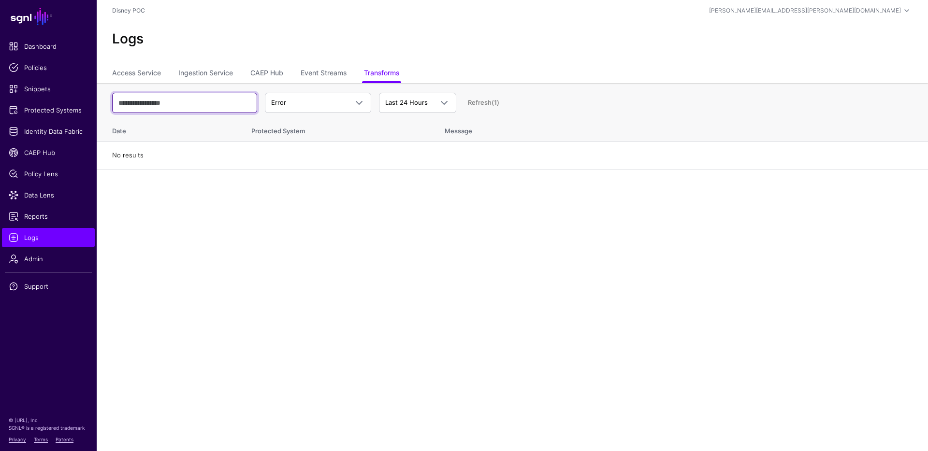
click at [232, 108] on input "text" at bounding box center [184, 103] width 145 height 20
click at [326, 108] on span "Error" at bounding box center [318, 103] width 94 height 12
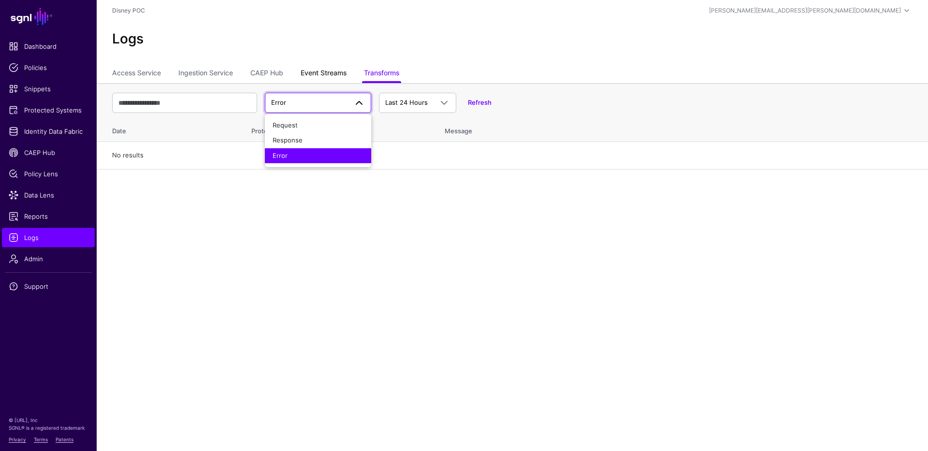
click at [334, 76] on link "Event Streams" at bounding box center [324, 74] width 46 height 18
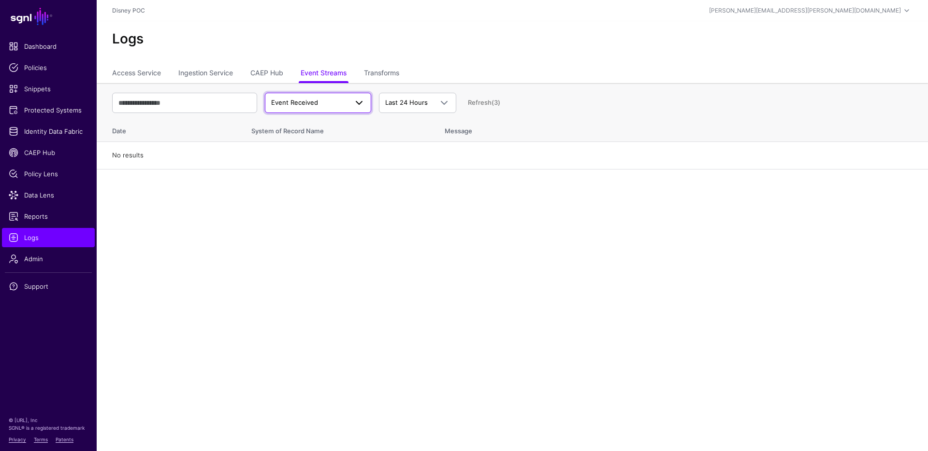
click at [339, 100] on span "Event Received" at bounding box center [309, 103] width 76 height 10
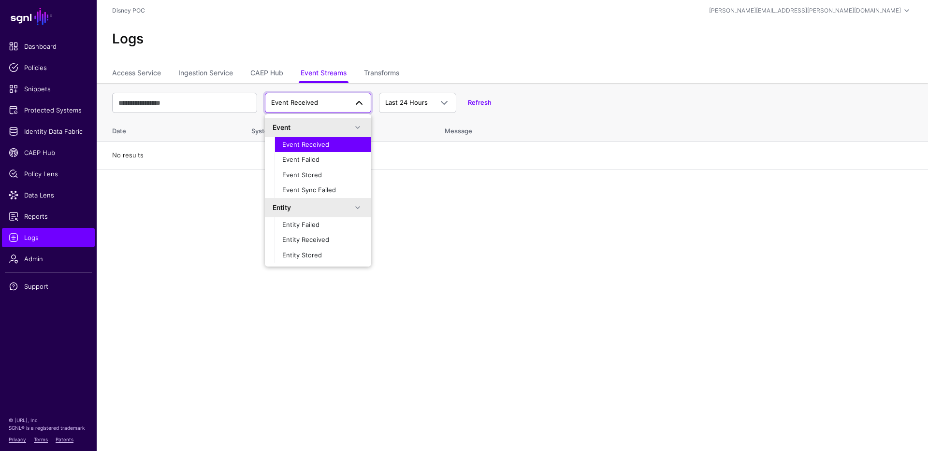
click at [336, 107] on span "Event Received" at bounding box center [309, 103] width 76 height 10
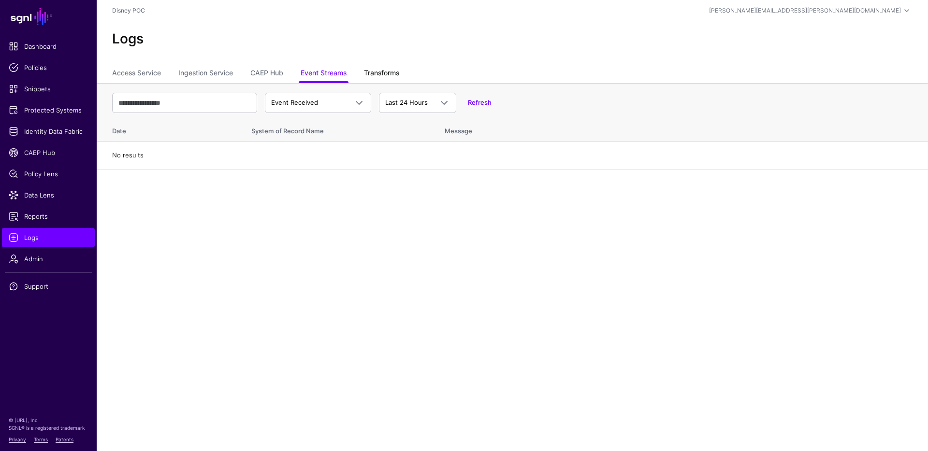
click at [382, 73] on link "Transforms" at bounding box center [381, 74] width 35 height 18
click at [482, 106] on link "Refresh" at bounding box center [480, 103] width 24 height 8
click at [150, 72] on link "Access Service" at bounding box center [136, 74] width 49 height 18
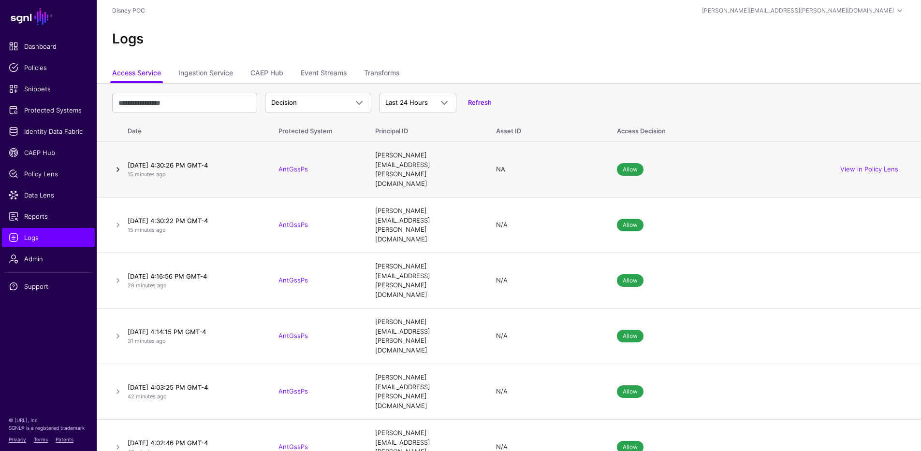
click at [119, 164] on link at bounding box center [118, 170] width 12 height 12
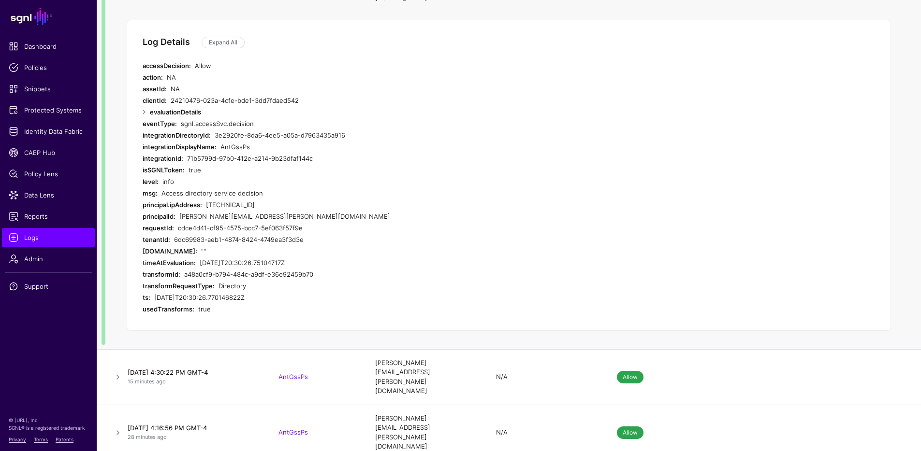
scroll to position [212, 0]
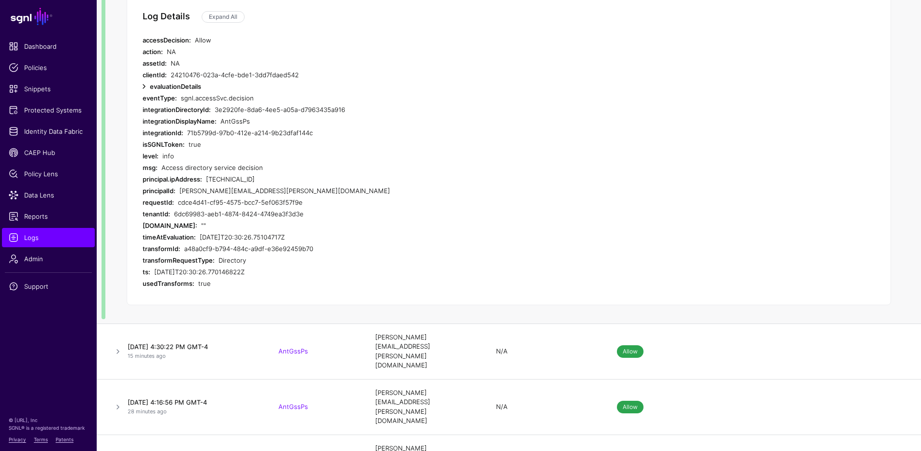
click at [145, 81] on link at bounding box center [144, 87] width 12 height 12
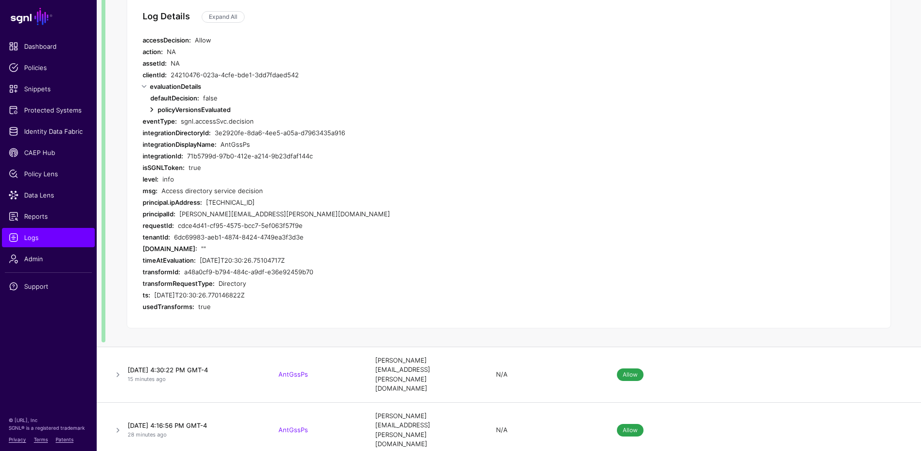
click at [154, 104] on link at bounding box center [152, 110] width 12 height 12
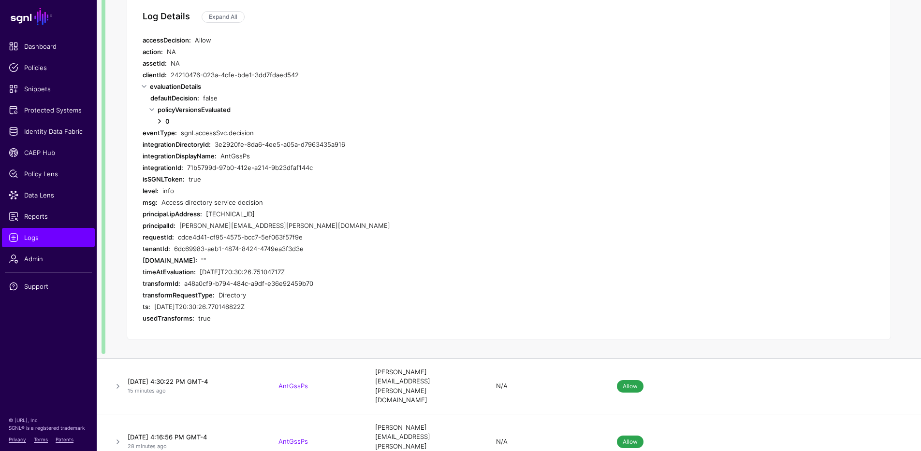
click at [161, 116] on link at bounding box center [160, 122] width 12 height 12
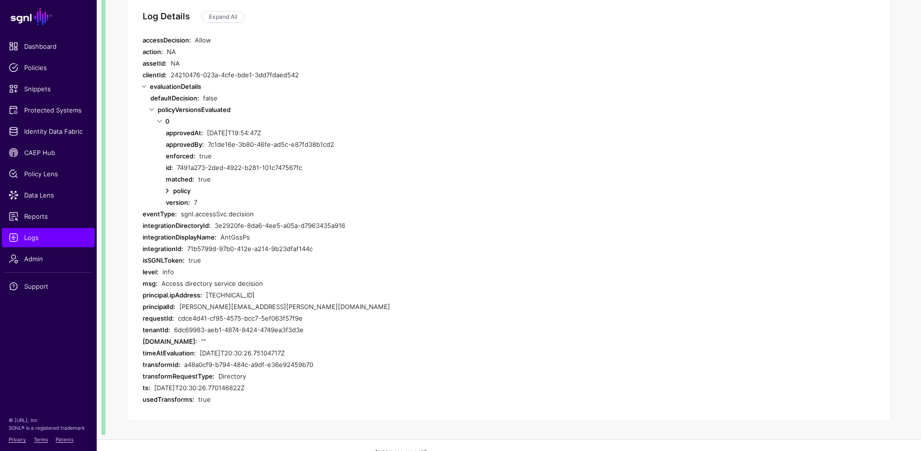
click at [169, 185] on link at bounding box center [167, 191] width 12 height 12
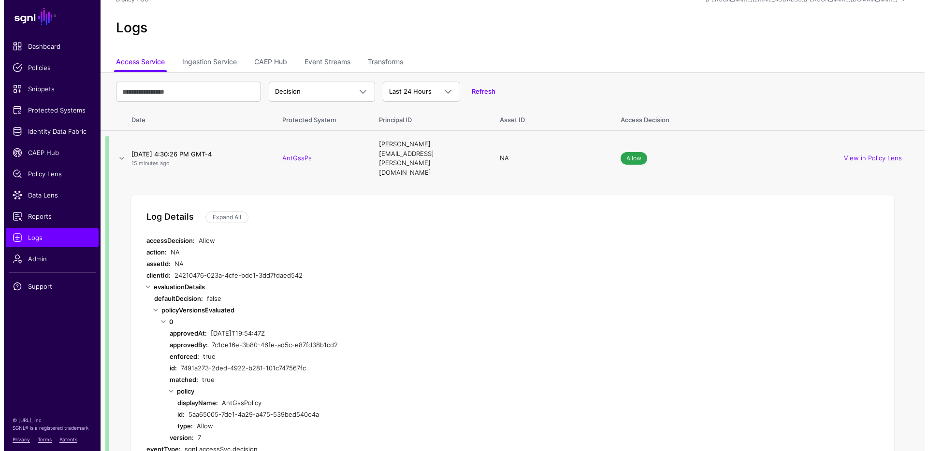
scroll to position [0, 0]
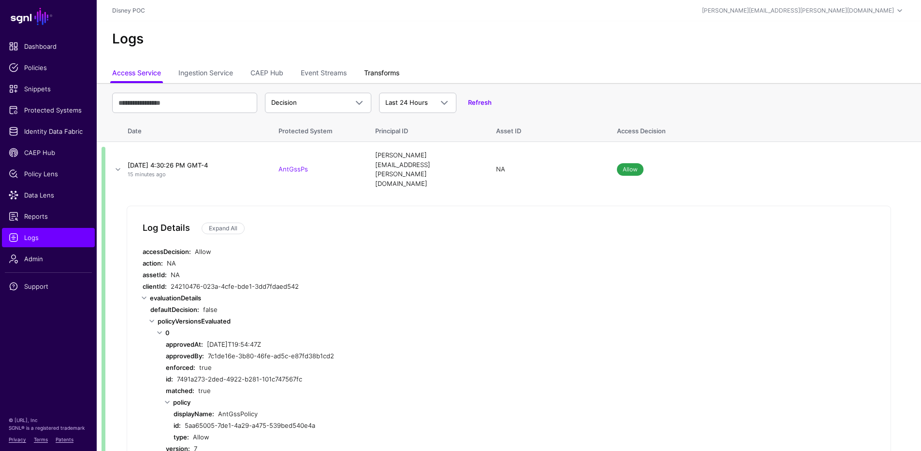
click at [382, 75] on link "Transforms" at bounding box center [381, 74] width 35 height 18
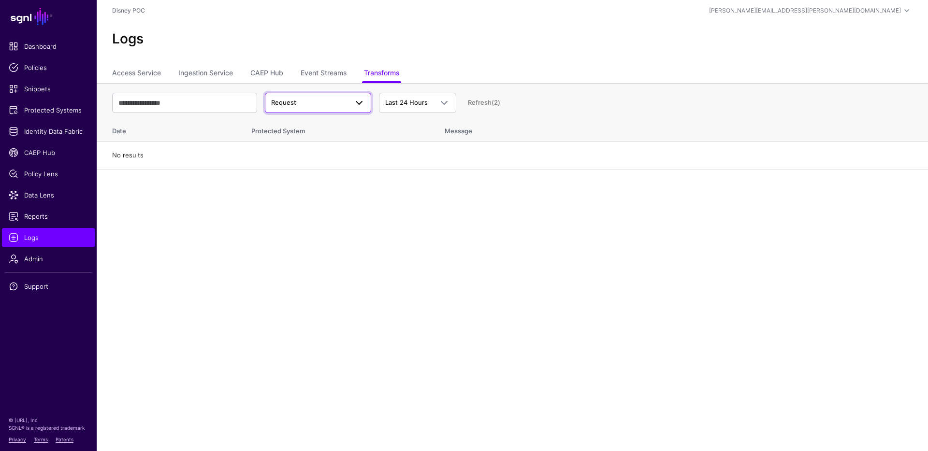
click at [361, 104] on span at bounding box center [359, 103] width 12 height 12
click at [339, 137] on div "Response" at bounding box center [318, 141] width 91 height 10
click at [340, 106] on span "Response" at bounding box center [309, 103] width 76 height 10
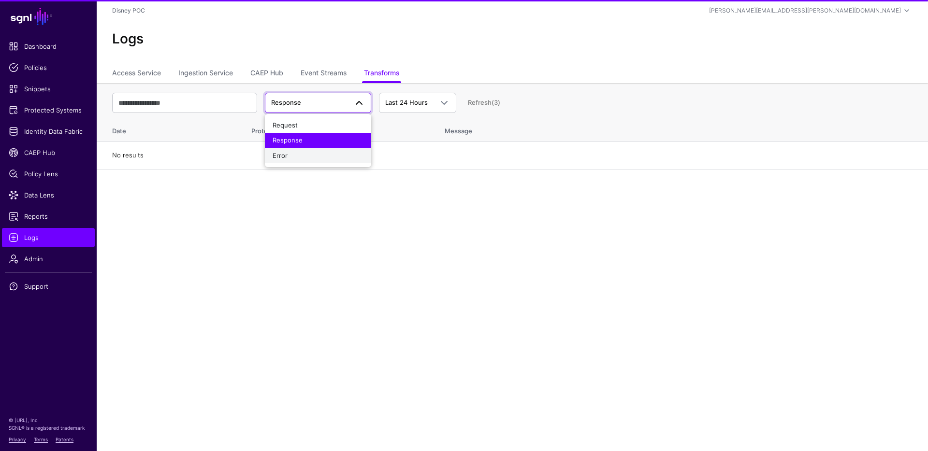
click at [323, 158] on div "Error" at bounding box center [318, 156] width 91 height 10
